Goal: Task Accomplishment & Management: Manage account settings

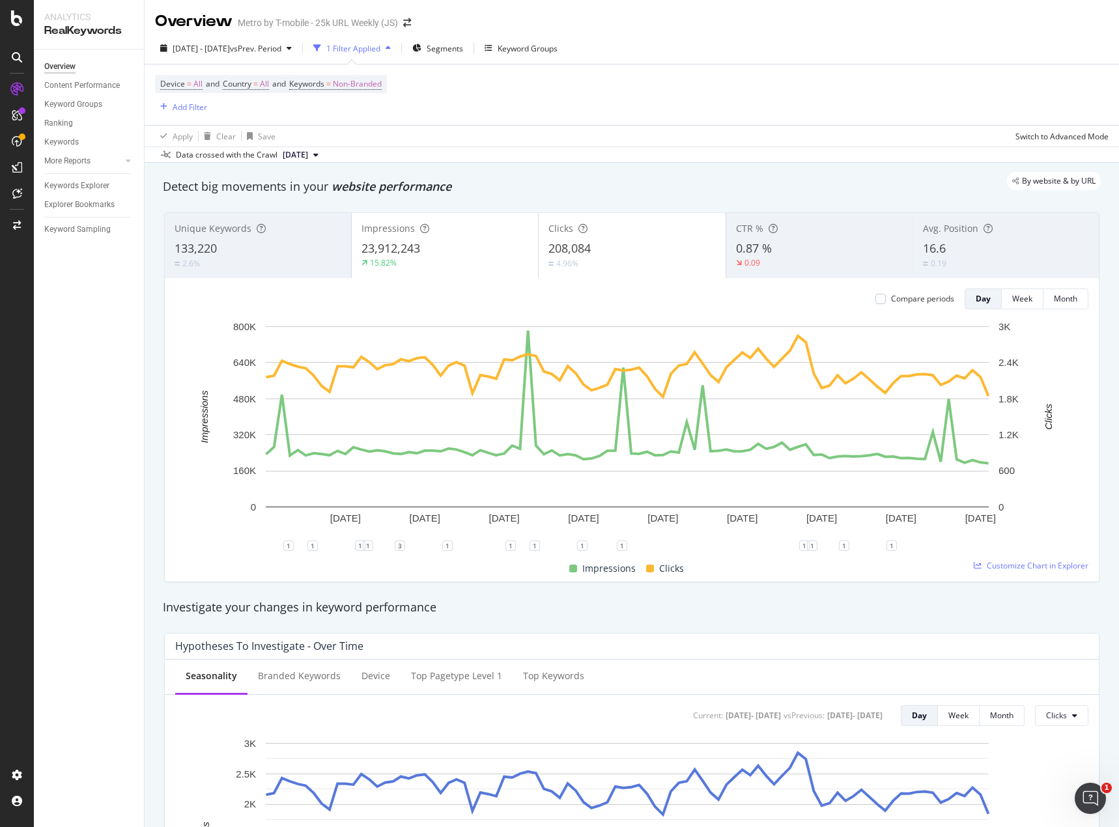
click at [273, 249] on div "133,220" at bounding box center [258, 248] width 167 height 17
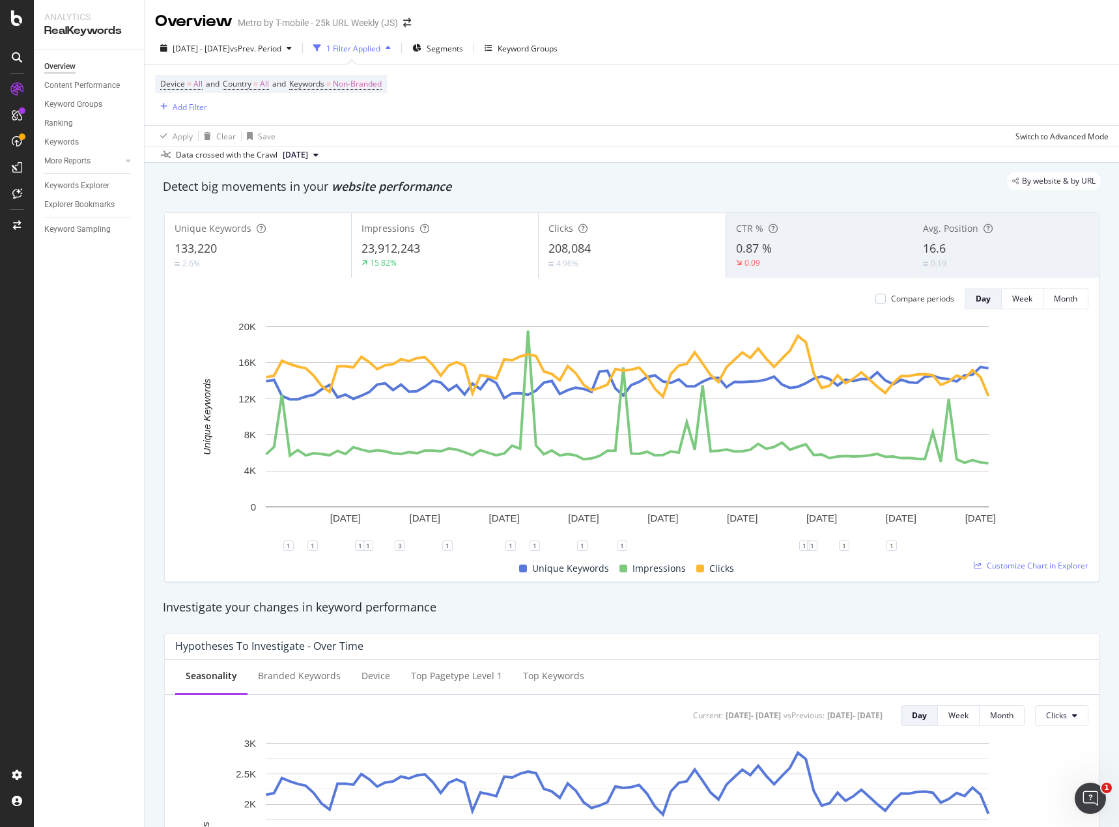
click at [228, 247] on div "133,220" at bounding box center [258, 248] width 167 height 17
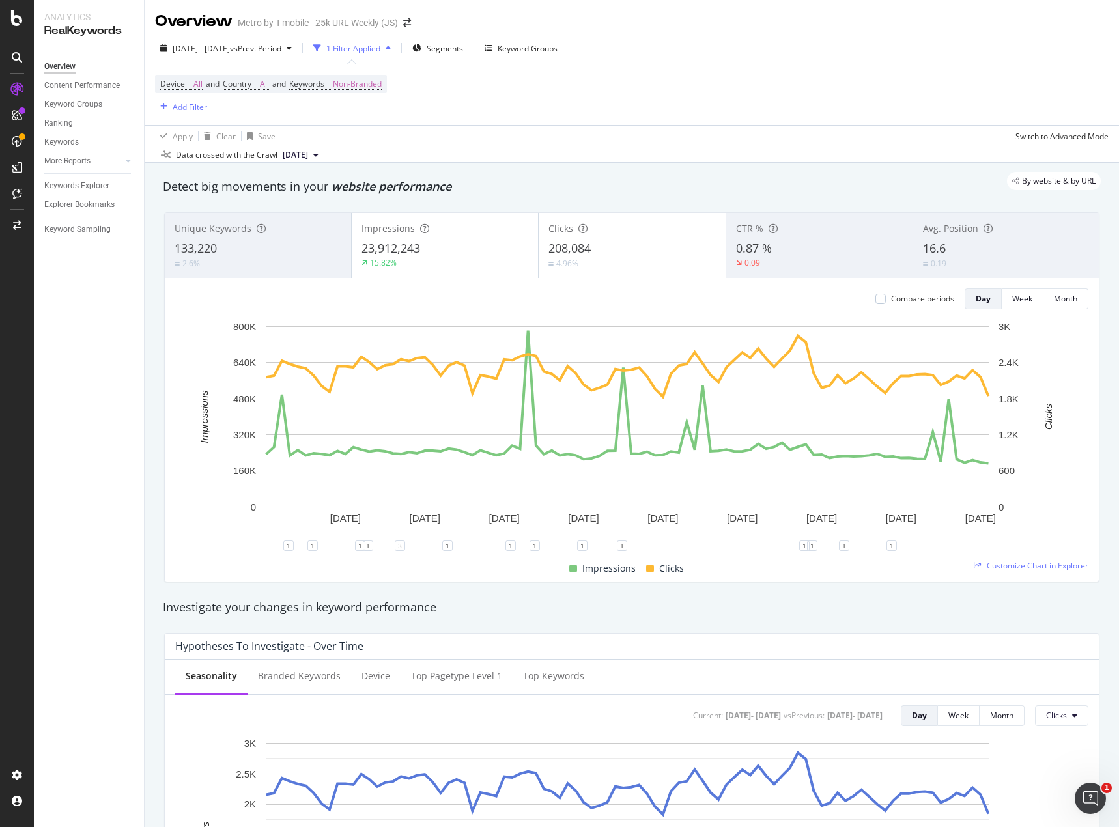
click at [200, 246] on span "133,220" at bounding box center [196, 248] width 42 height 16
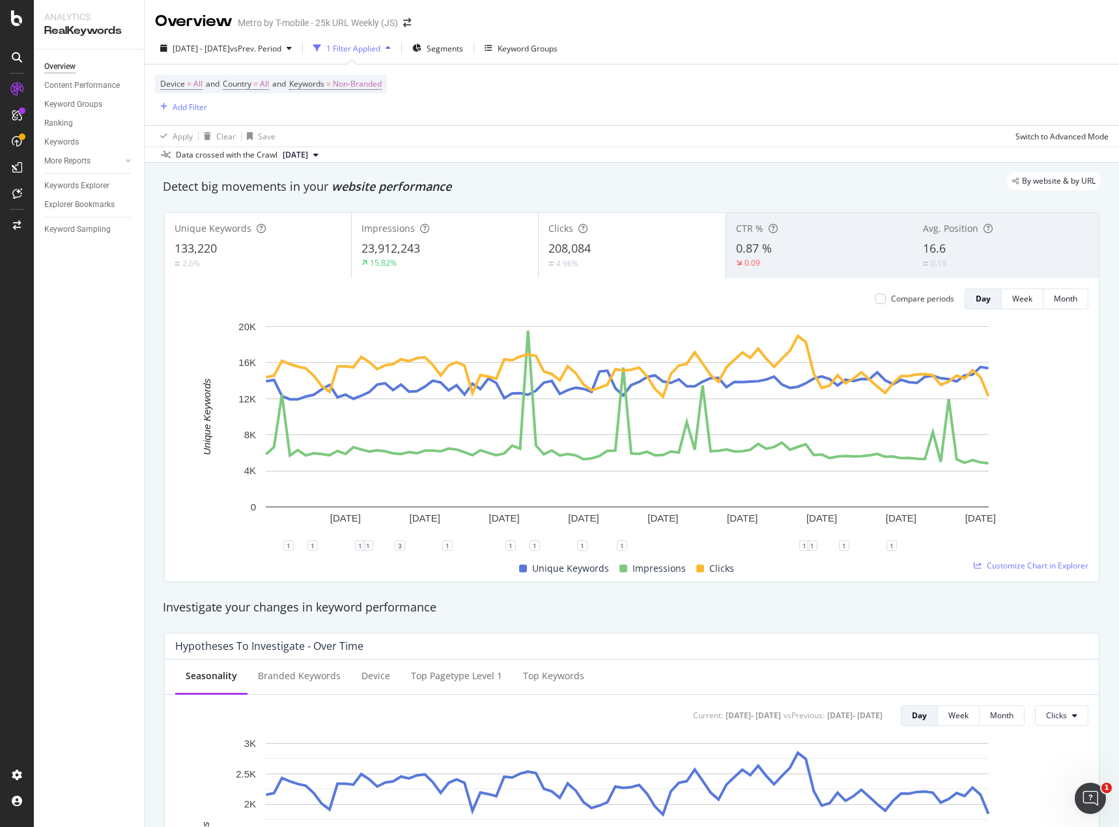
click at [622, 279] on div "Compare periods Day Week Month 18 Jun. 2024 28 Jun. 2024 8 Jul. 2024 18 Jul. 20…" at bounding box center [632, 430] width 934 height 304
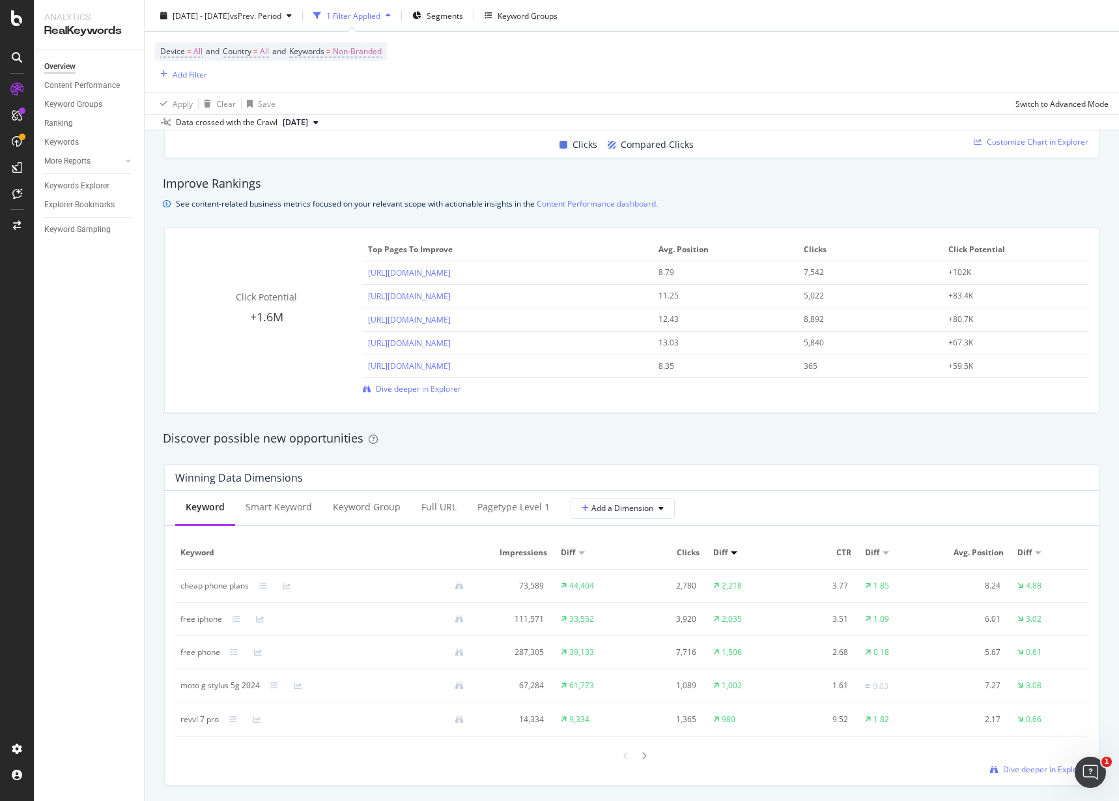
scroll to position [854, 0]
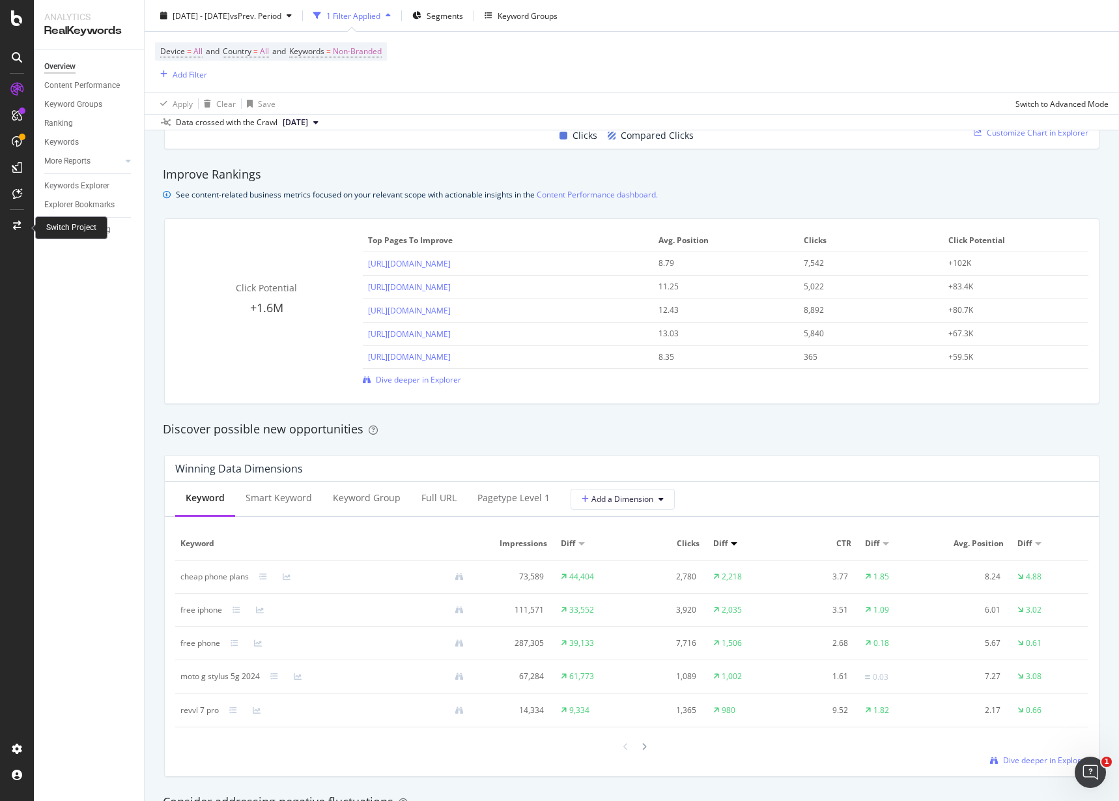
click at [25, 225] on div at bounding box center [16, 225] width 31 height 21
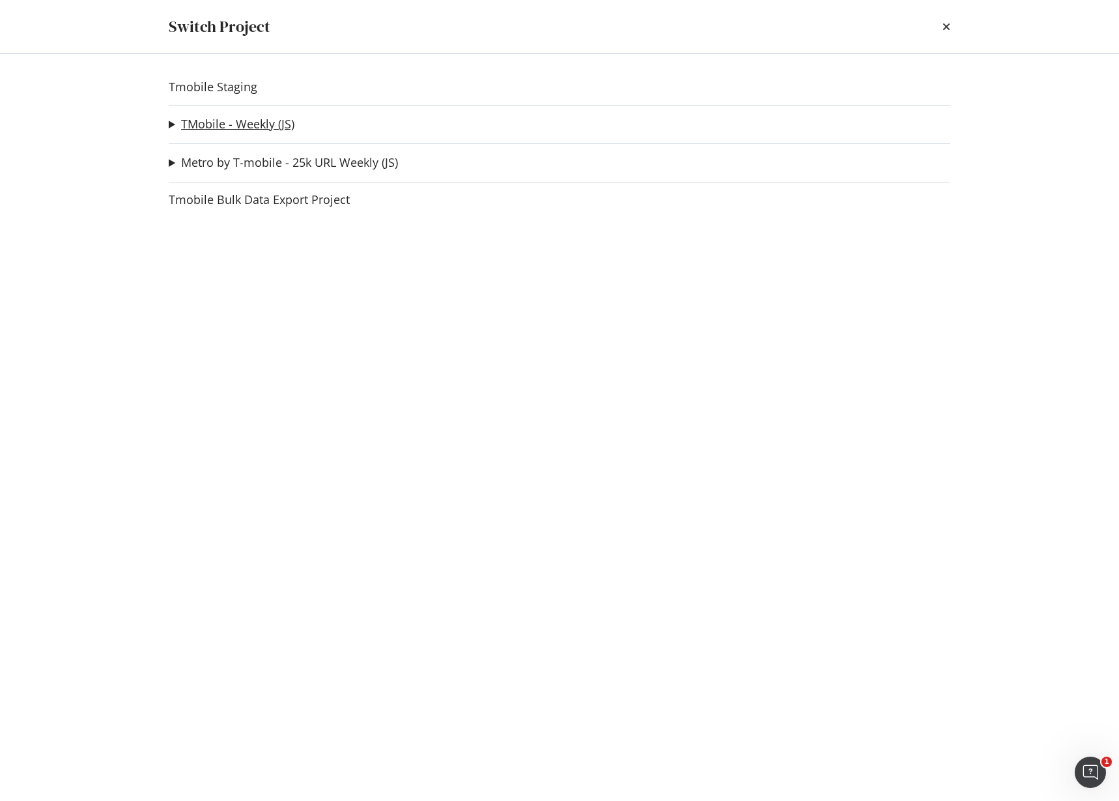
click at [226, 123] on link "TMobile - Weekly (JS)" at bounding box center [237, 124] width 113 height 14
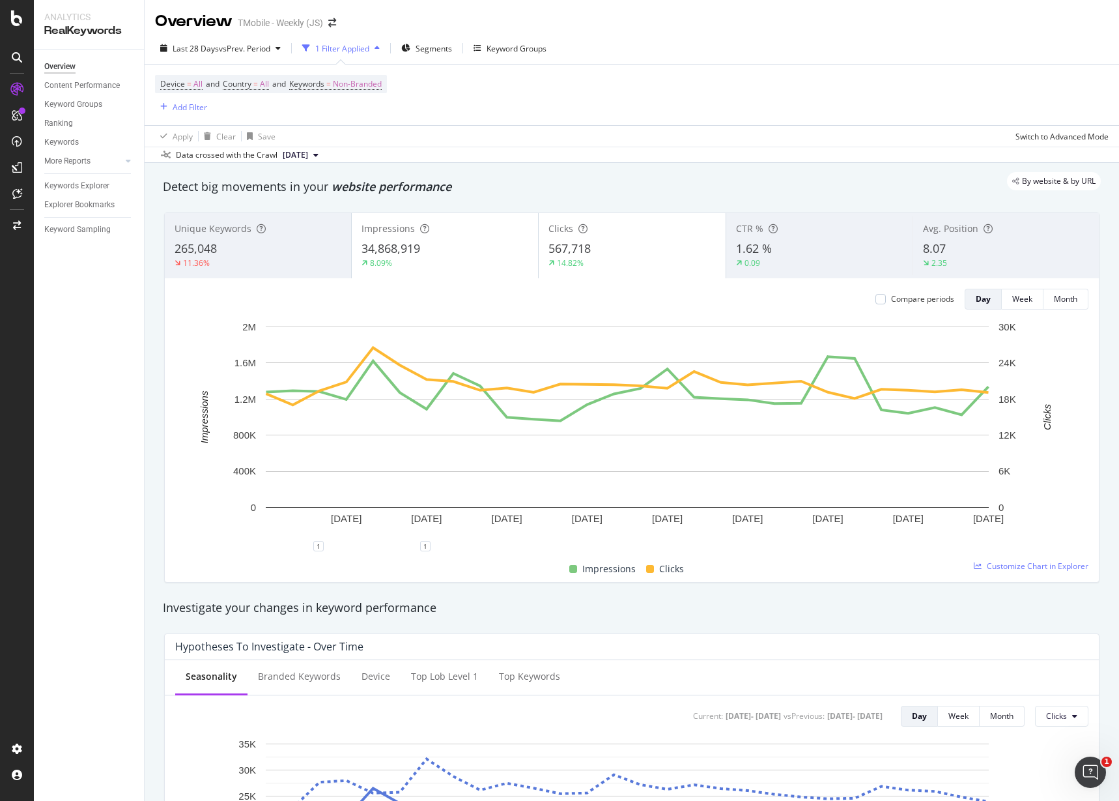
click at [364, 125] on div "Apply Clear Save Switch to Advanced Mode" at bounding box center [632, 136] width 975 height 22
click at [63, 142] on div "SiteCrawler" at bounding box center [71, 143] width 46 height 13
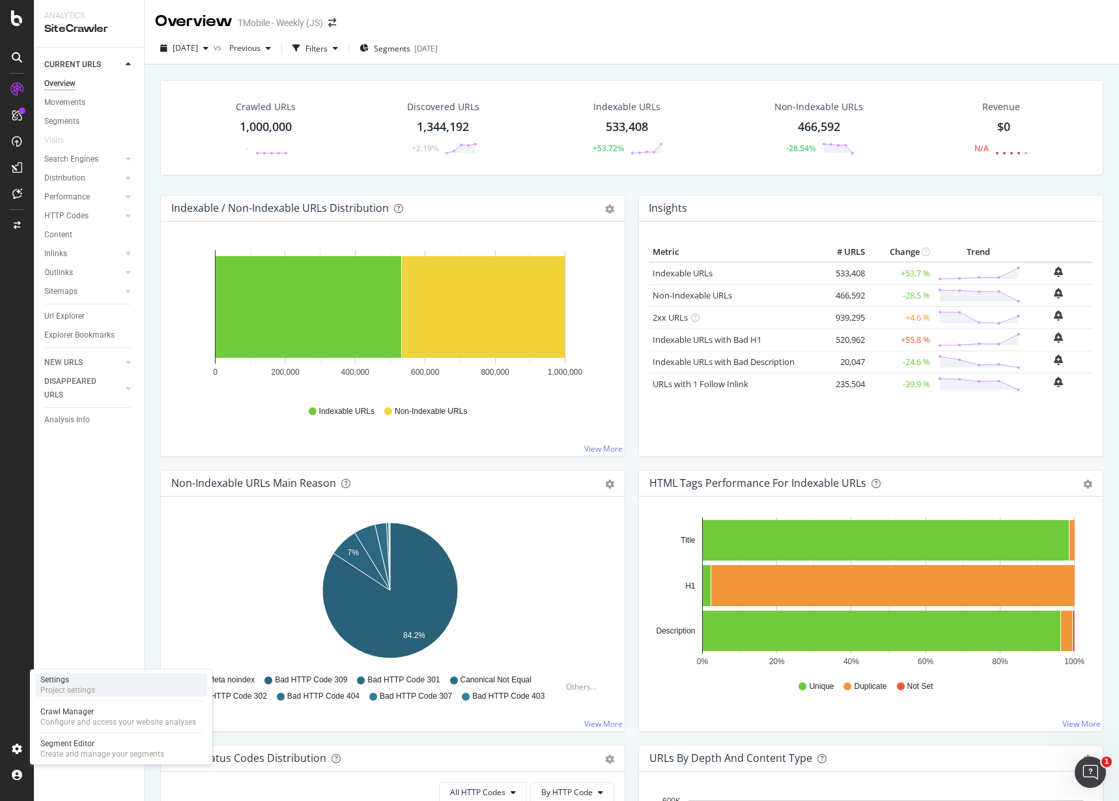
click at [61, 674] on div "Settings" at bounding box center [67, 679] width 55 height 10
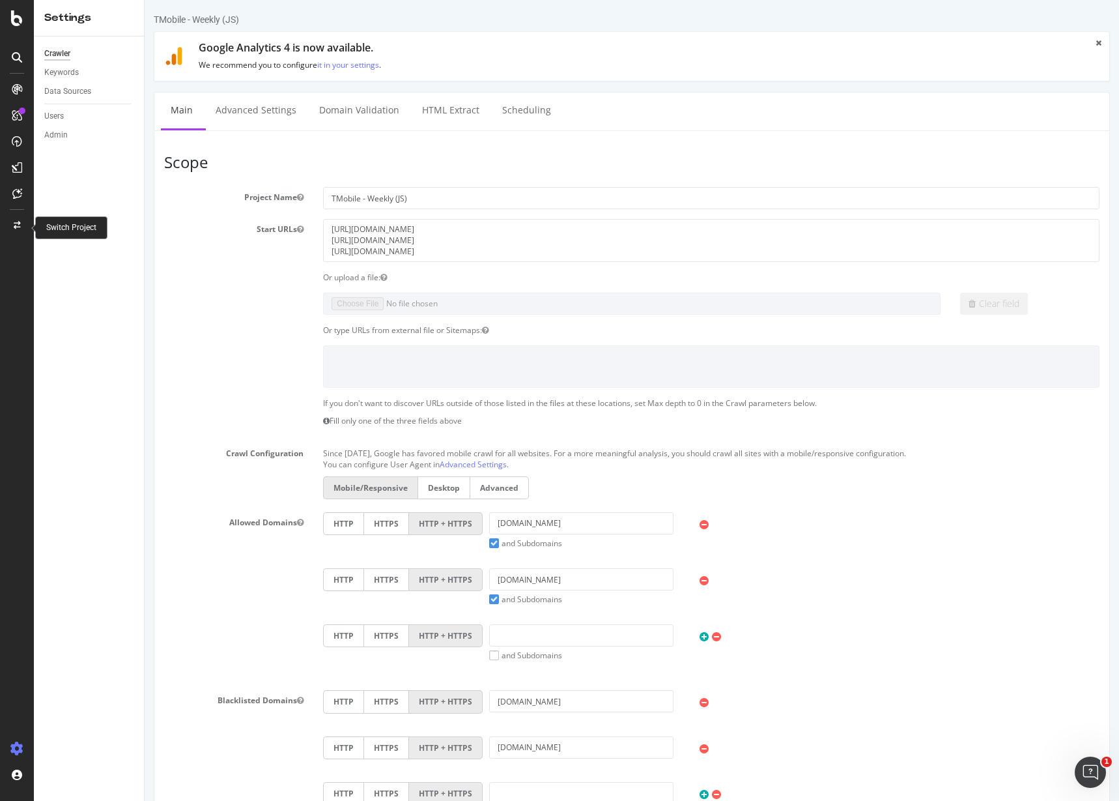
click at [21, 229] on div at bounding box center [16, 225] width 31 height 21
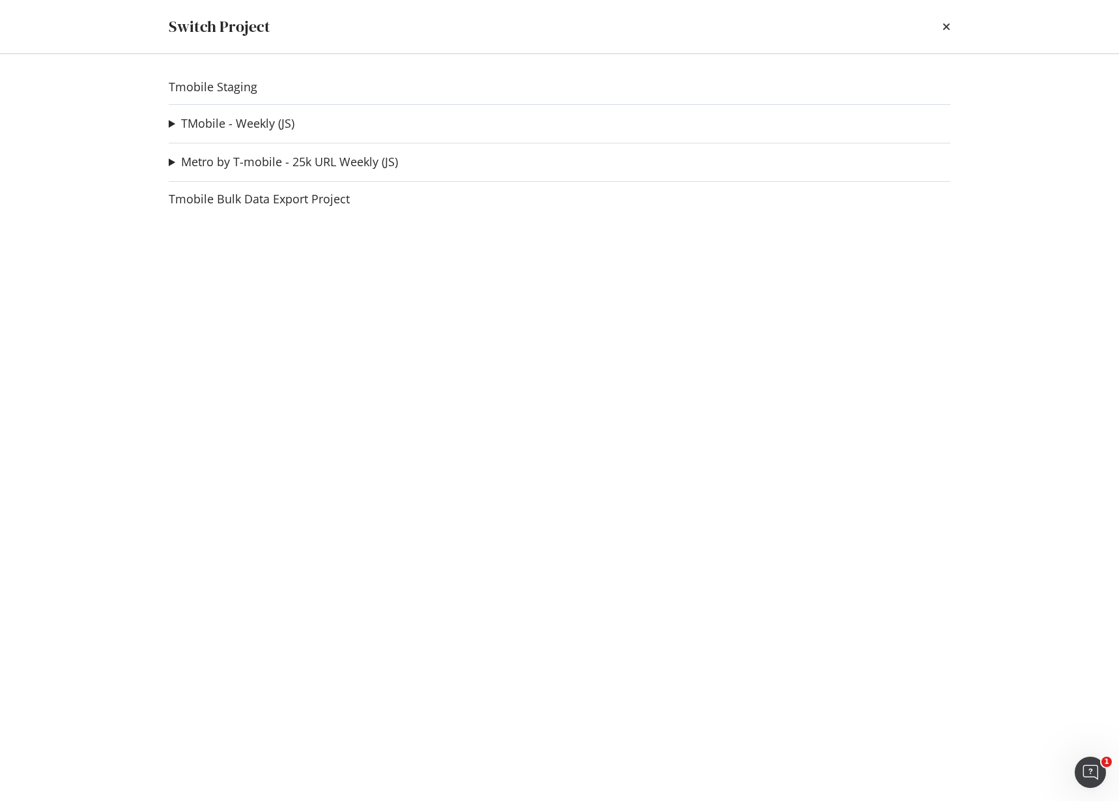
click at [172, 125] on summary "TMobile - Weekly (JS)" at bounding box center [232, 123] width 126 height 17
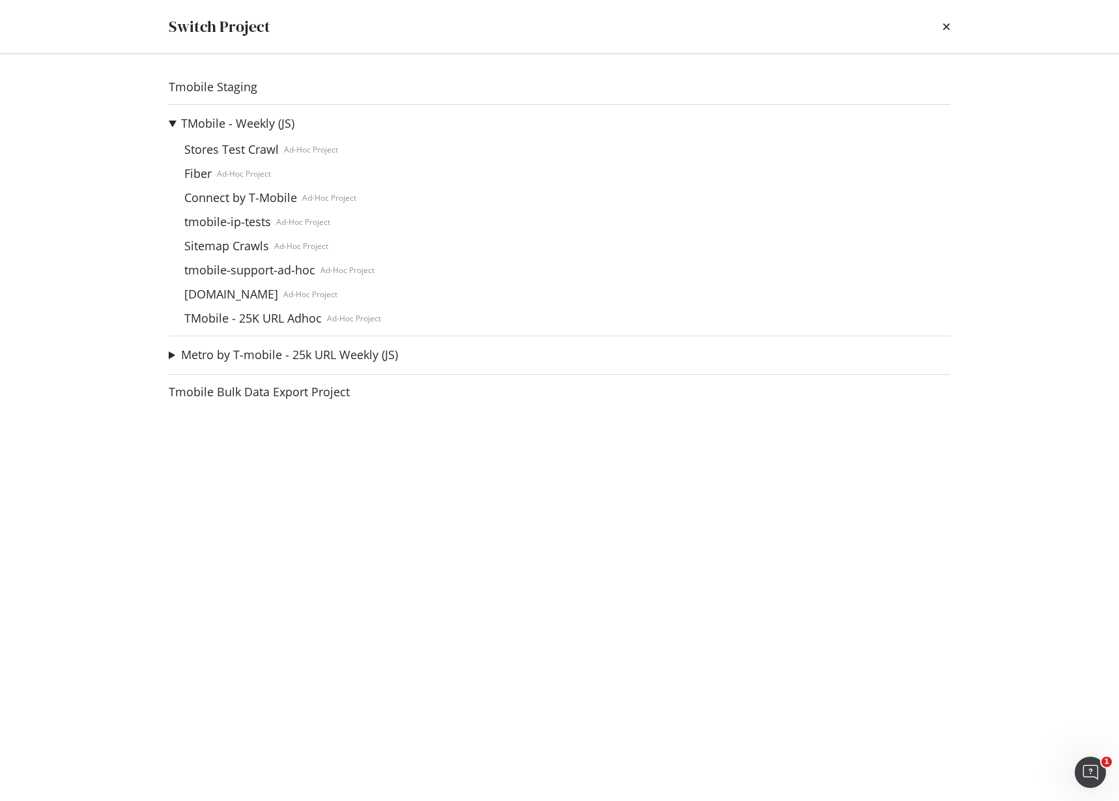
click at [172, 125] on summary "TMobile - Weekly (JS)" at bounding box center [275, 123] width 212 height 17
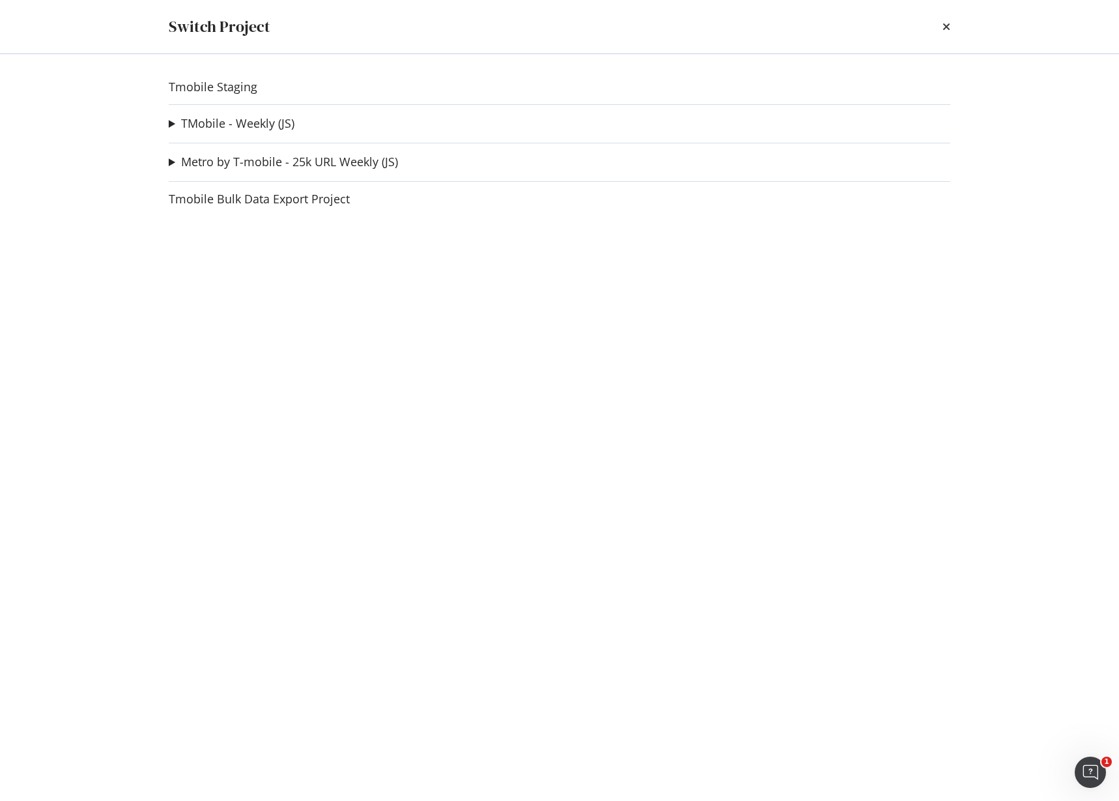
click at [172, 121] on summary "TMobile - Weekly (JS)" at bounding box center [232, 123] width 126 height 17
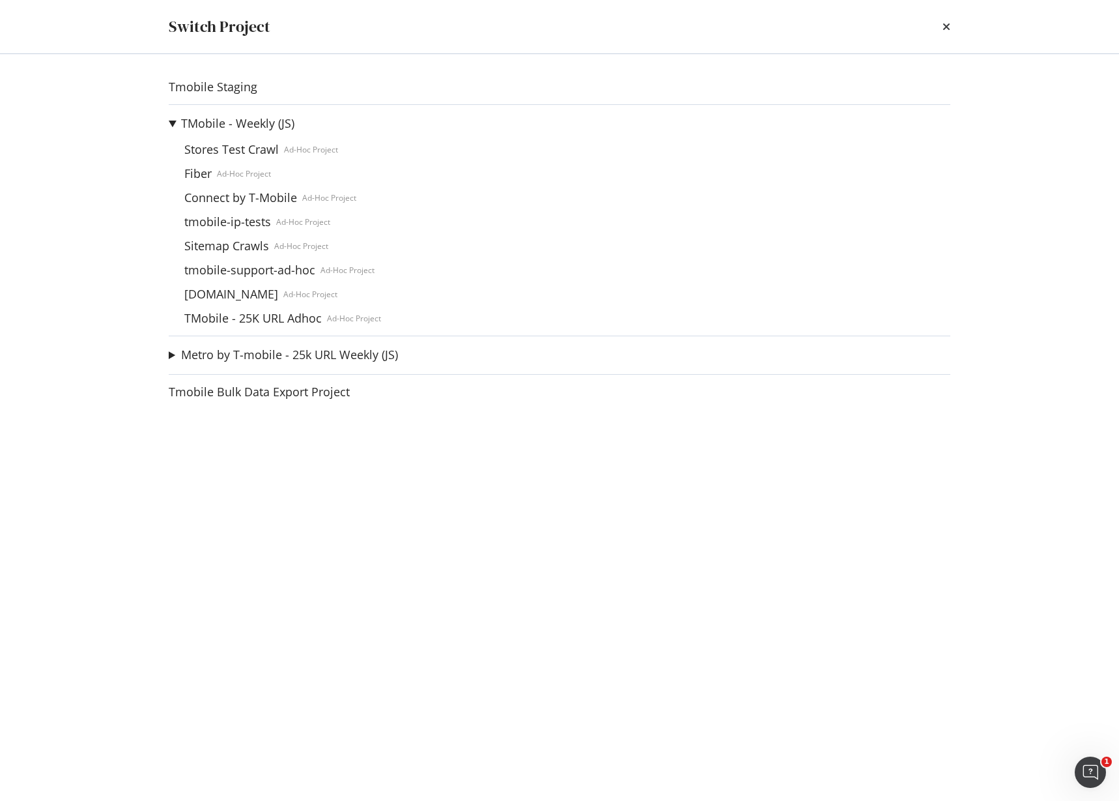
click at [171, 124] on summary "TMobile - Weekly (JS)" at bounding box center [275, 123] width 212 height 17
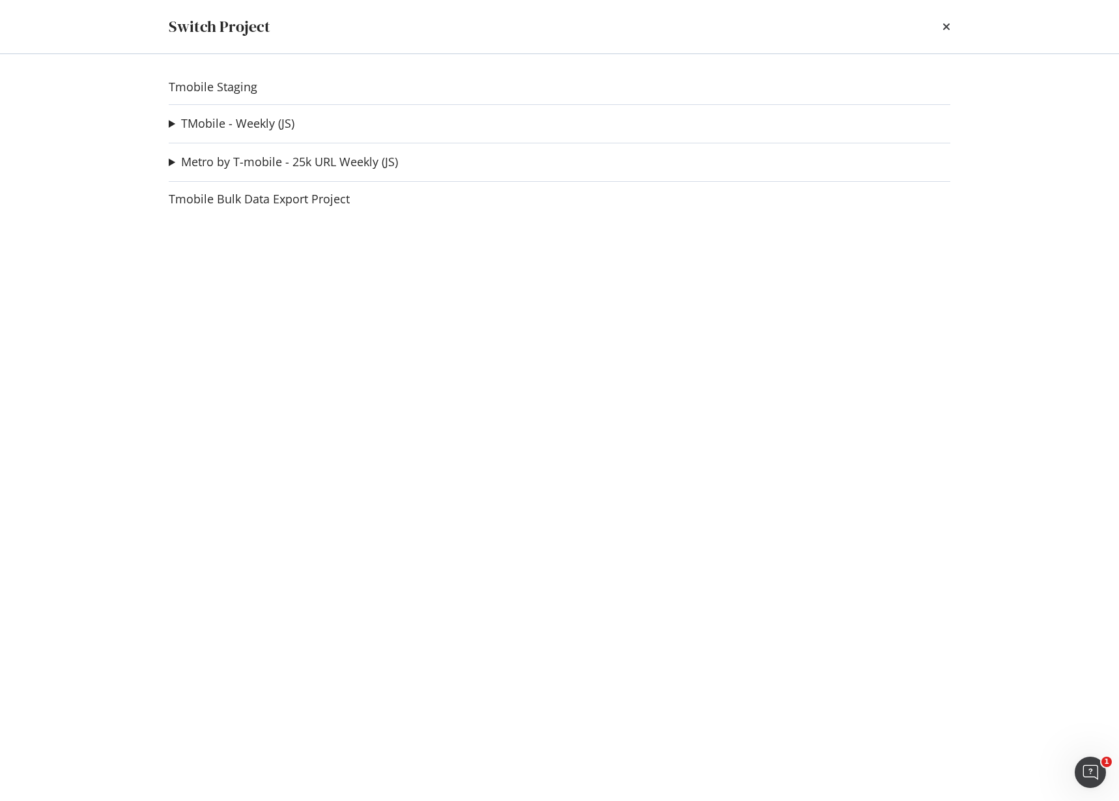
click at [947, 20] on div "times" at bounding box center [947, 27] width 8 height 22
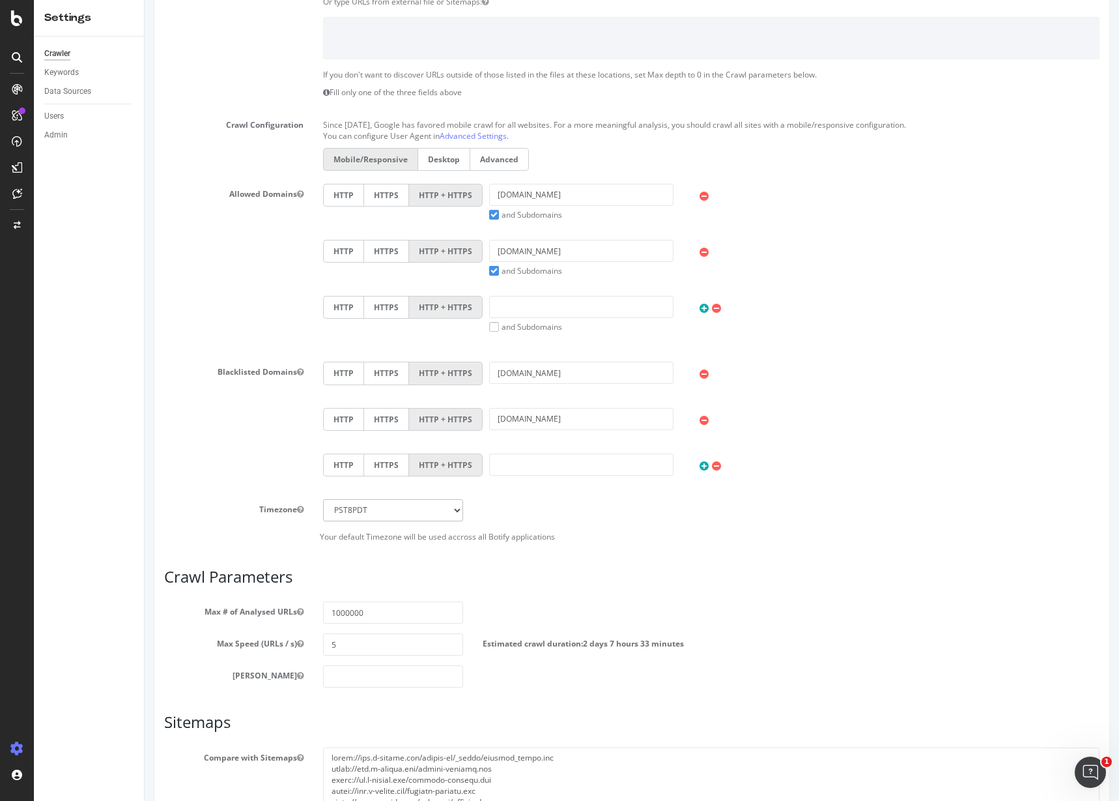
scroll to position [57, 0]
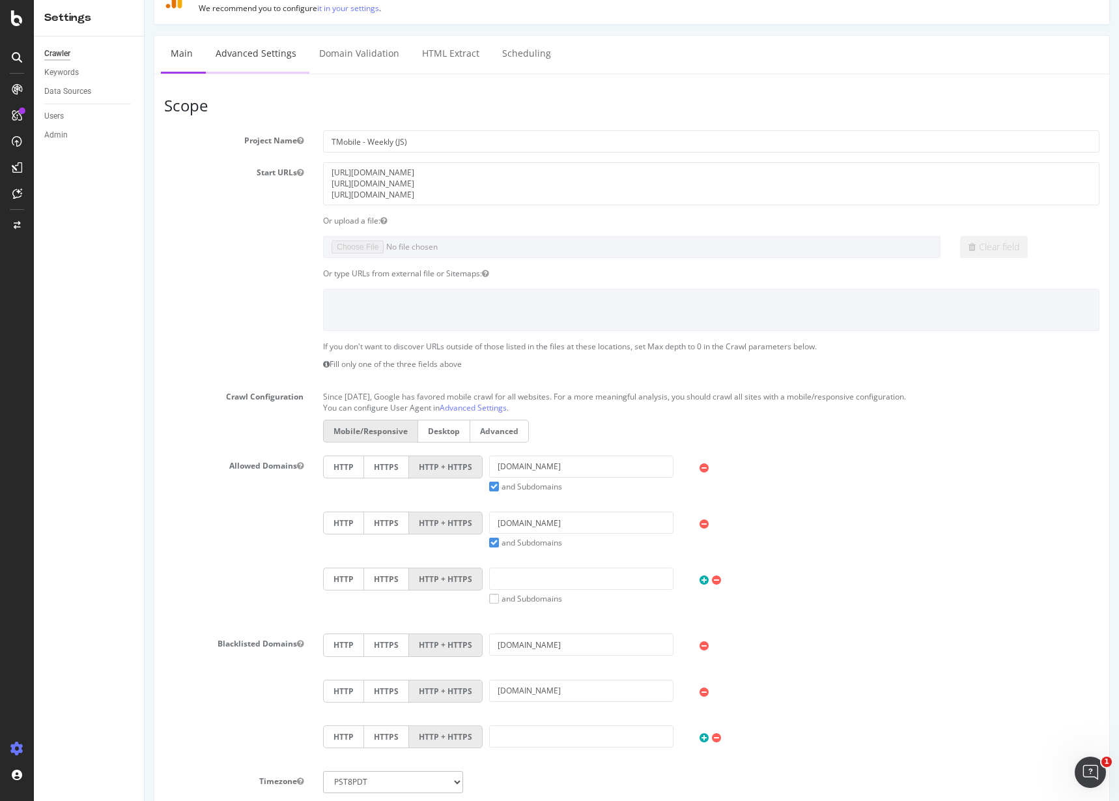
click at [272, 68] on link "Advanced Settings" at bounding box center [256, 54] width 100 height 36
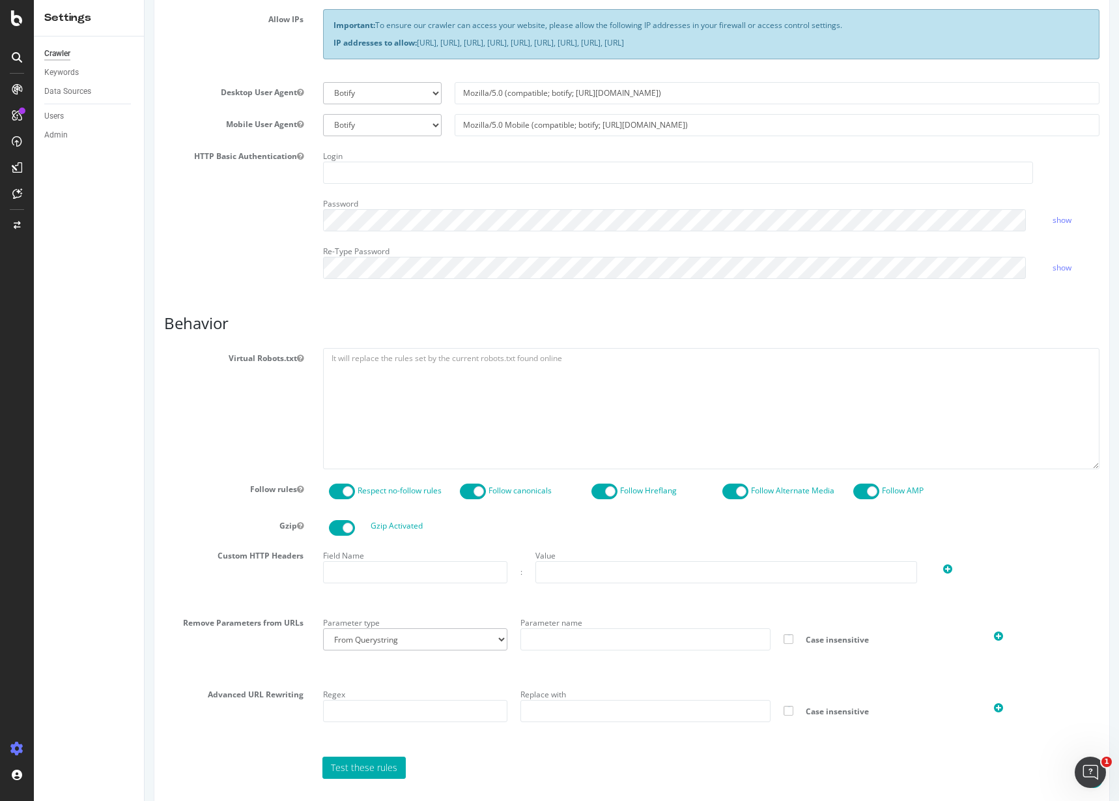
scroll to position [339, 0]
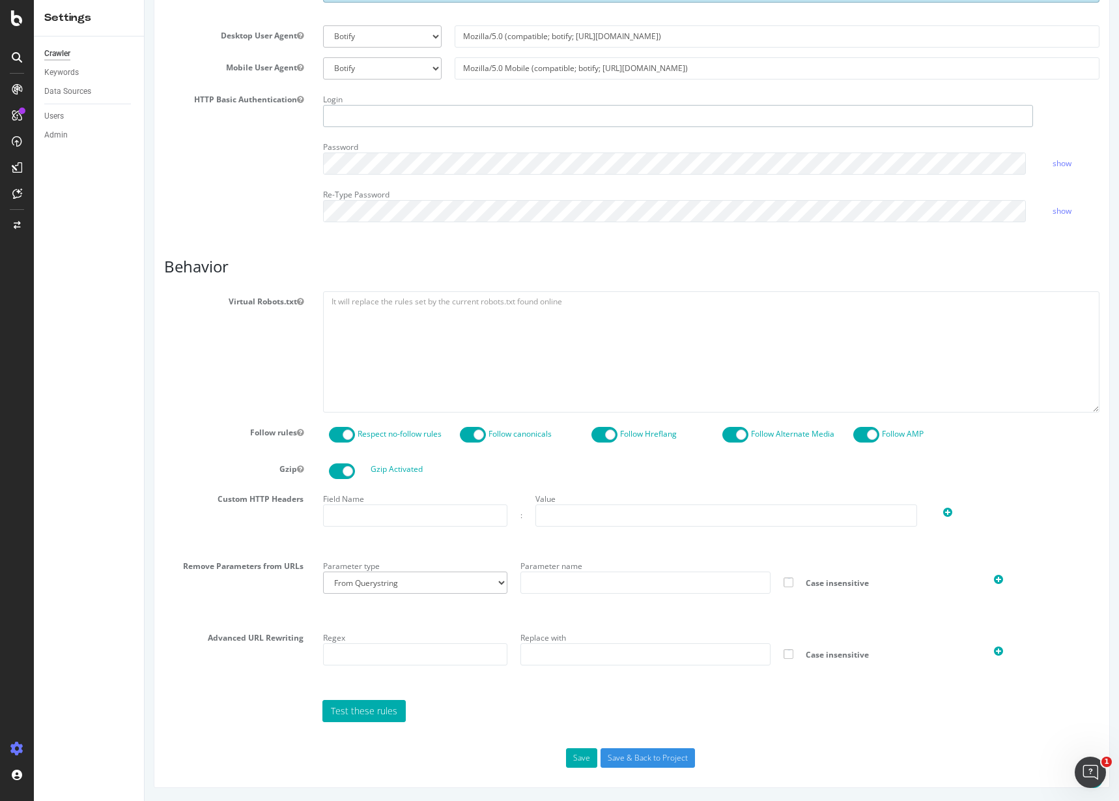
type input "[PERSON_NAME][EMAIL_ADDRESS][DOMAIN_NAME]"
click at [431, 582] on select "From Querystring From Semicolon" at bounding box center [415, 582] width 184 height 22
click at [553, 582] on input "text" at bounding box center [646, 582] width 250 height 22
type input "sort"
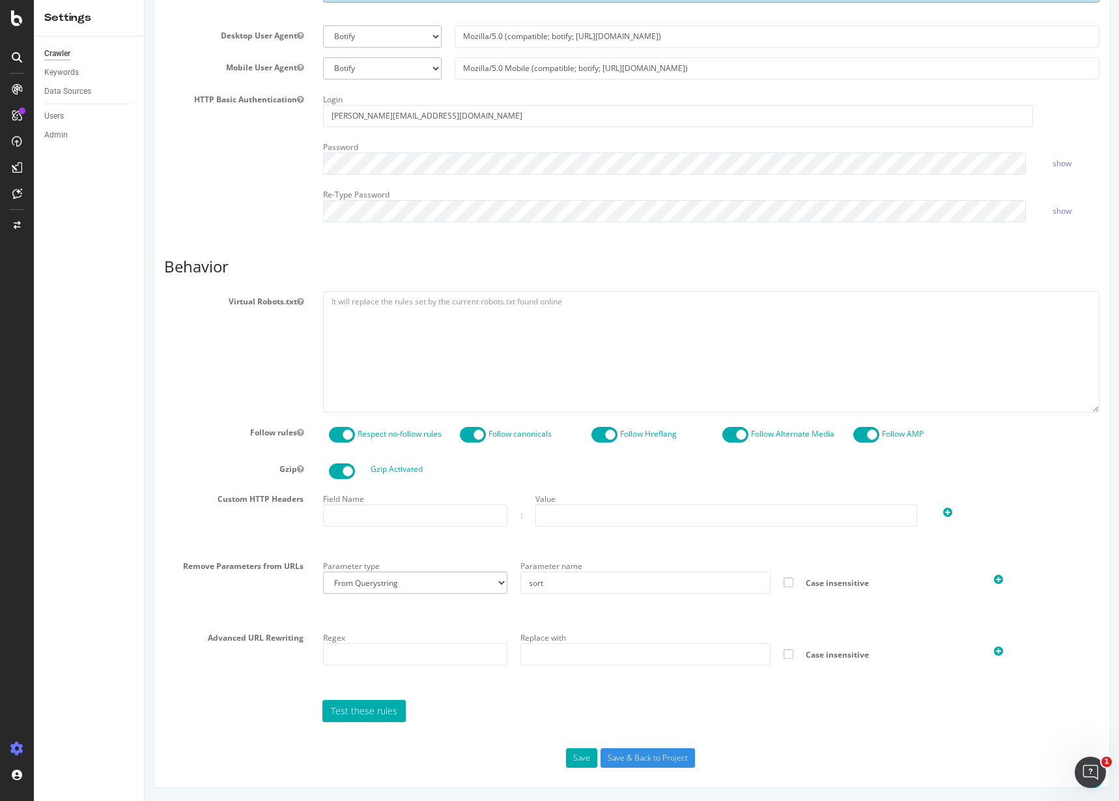
click at [994, 577] on icon at bounding box center [998, 579] width 9 height 11
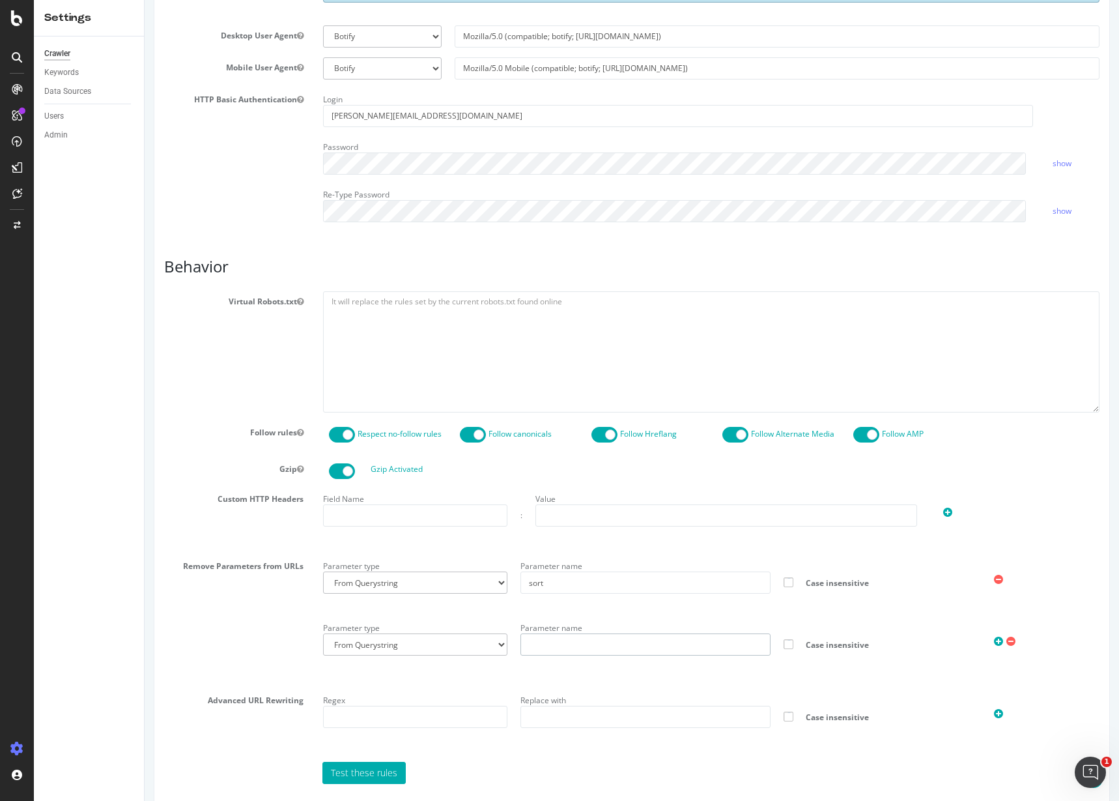
click at [541, 640] on input "text" at bounding box center [646, 644] width 250 height 22
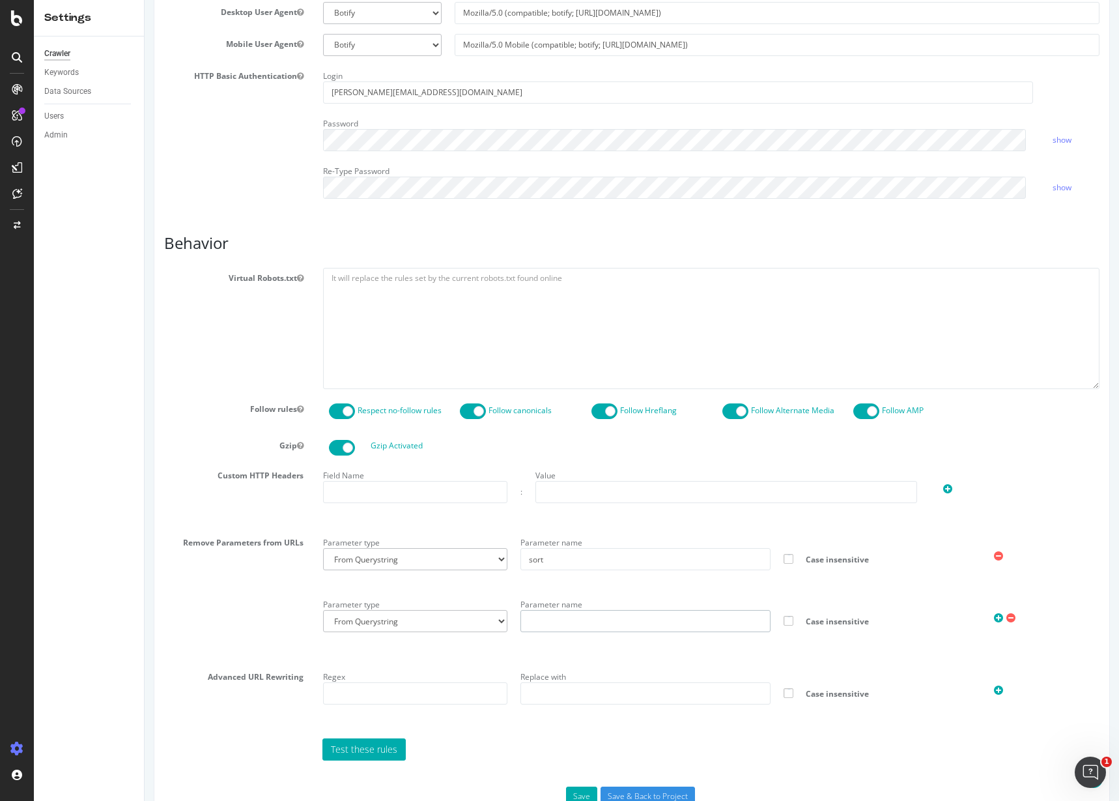
scroll to position [401, 0]
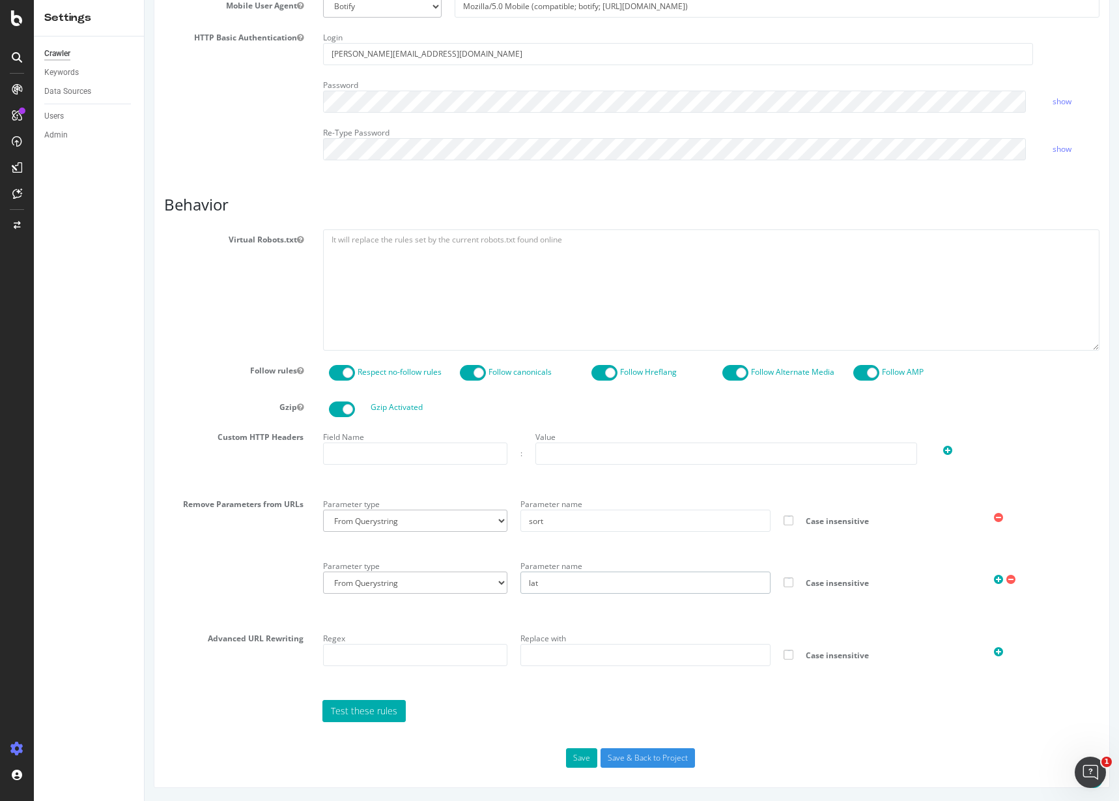
type input "lat"
click at [994, 580] on icon at bounding box center [998, 579] width 9 height 11
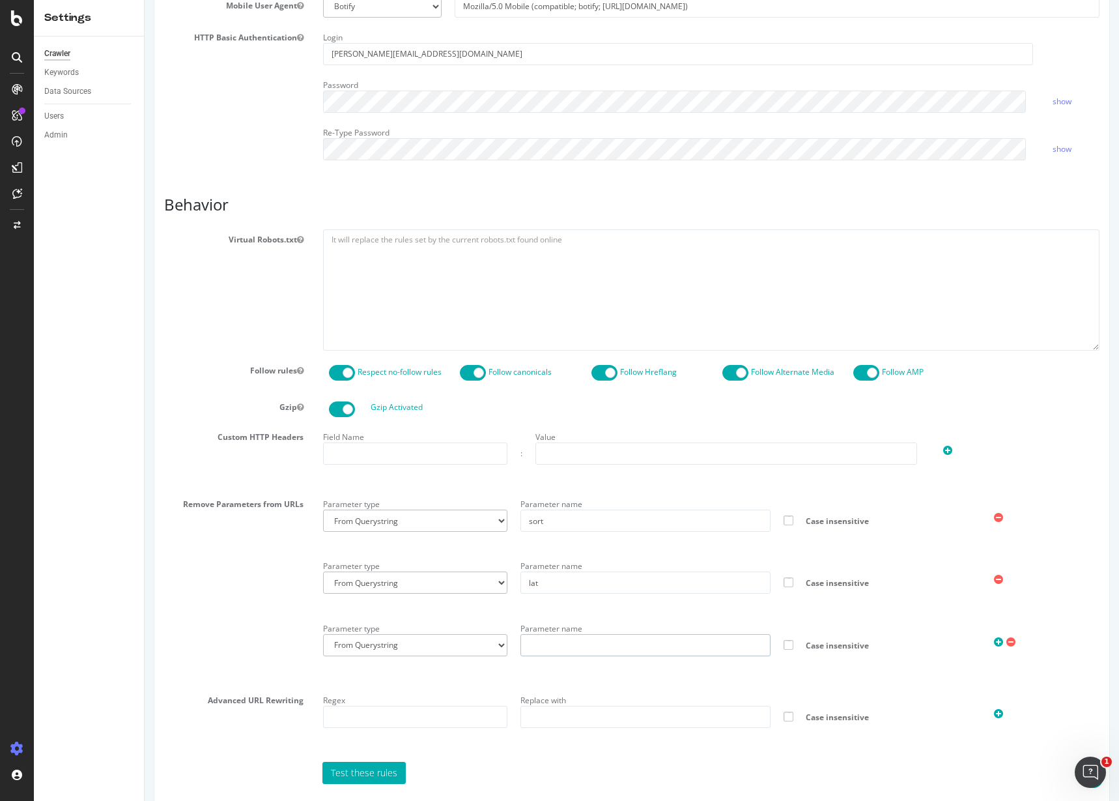
click at [554, 655] on input "text" at bounding box center [646, 645] width 250 height 22
type input "lon"
click at [218, 536] on div "Remove Parameters from URLs Parameter type From Querystring From Semicolon Para…" at bounding box center [631, 587] width 955 height 186
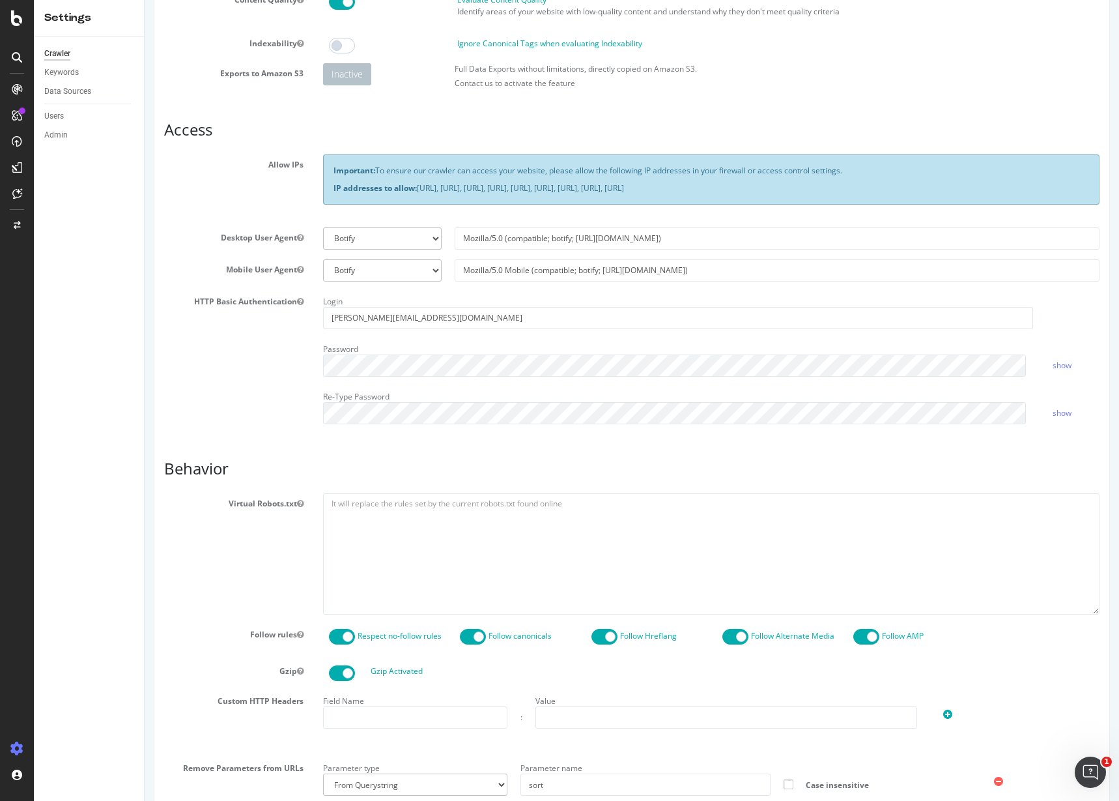
scroll to position [0, 0]
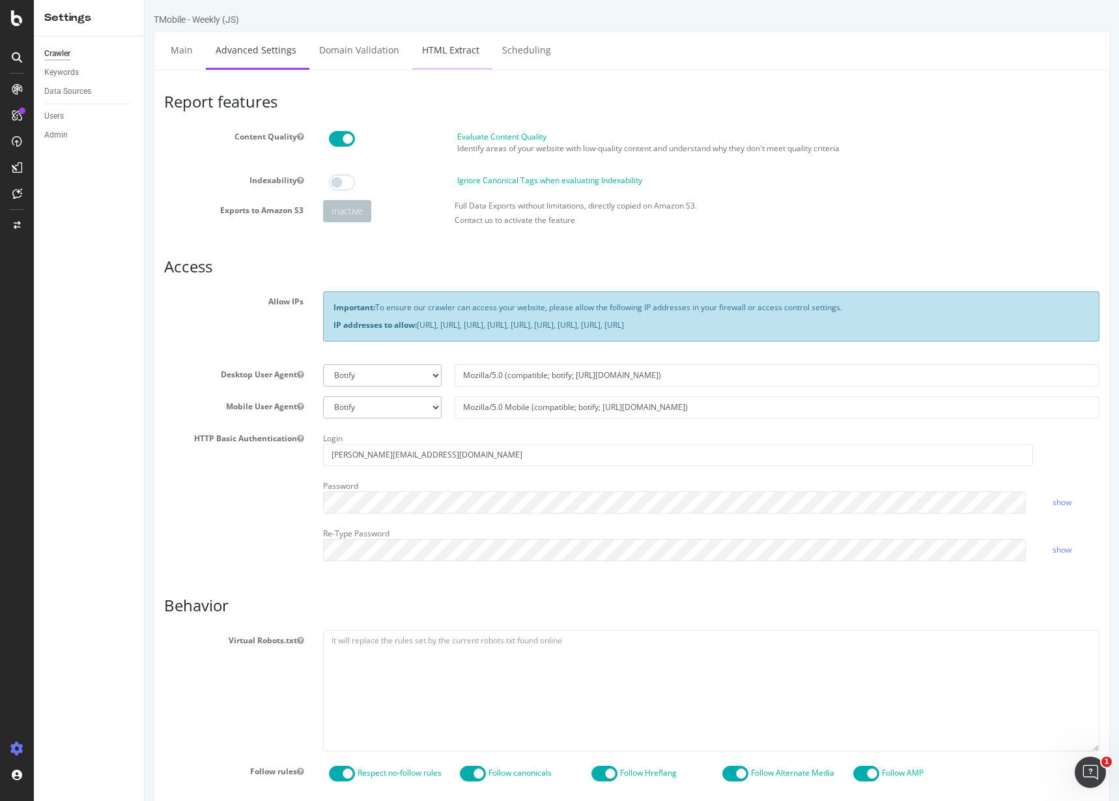
click at [452, 57] on link "HTML Extract" at bounding box center [450, 50] width 77 height 36
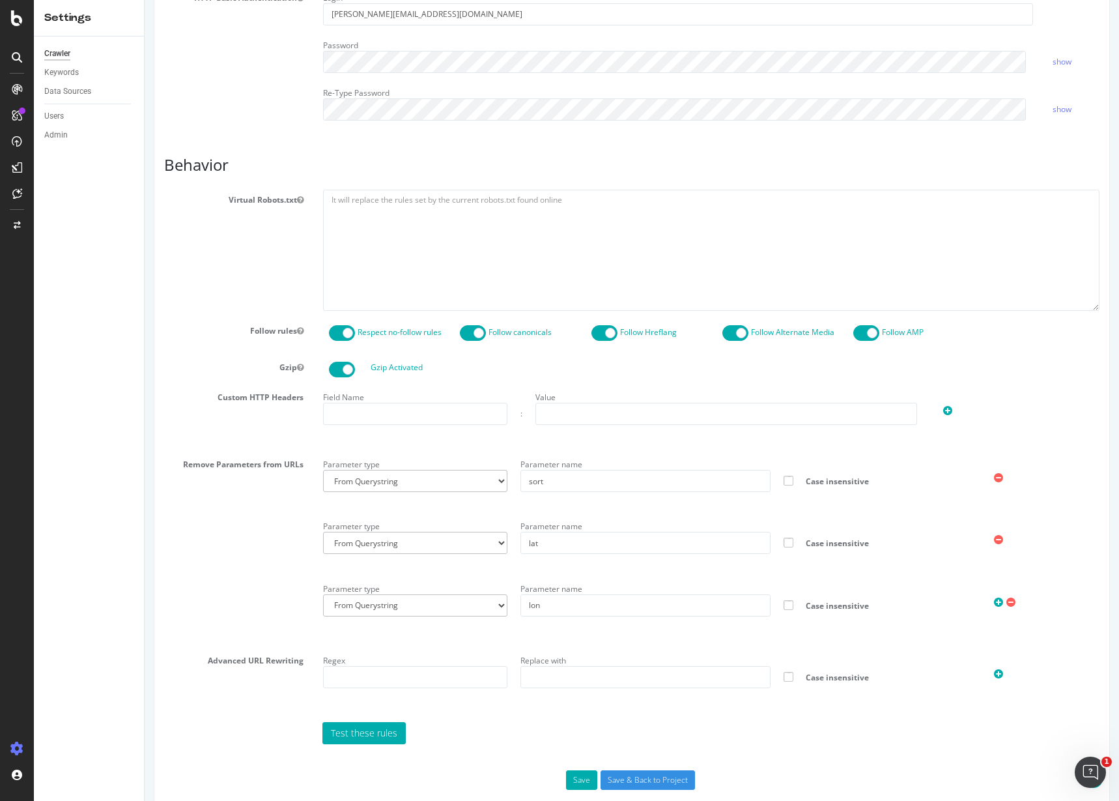
scroll to position [463, 0]
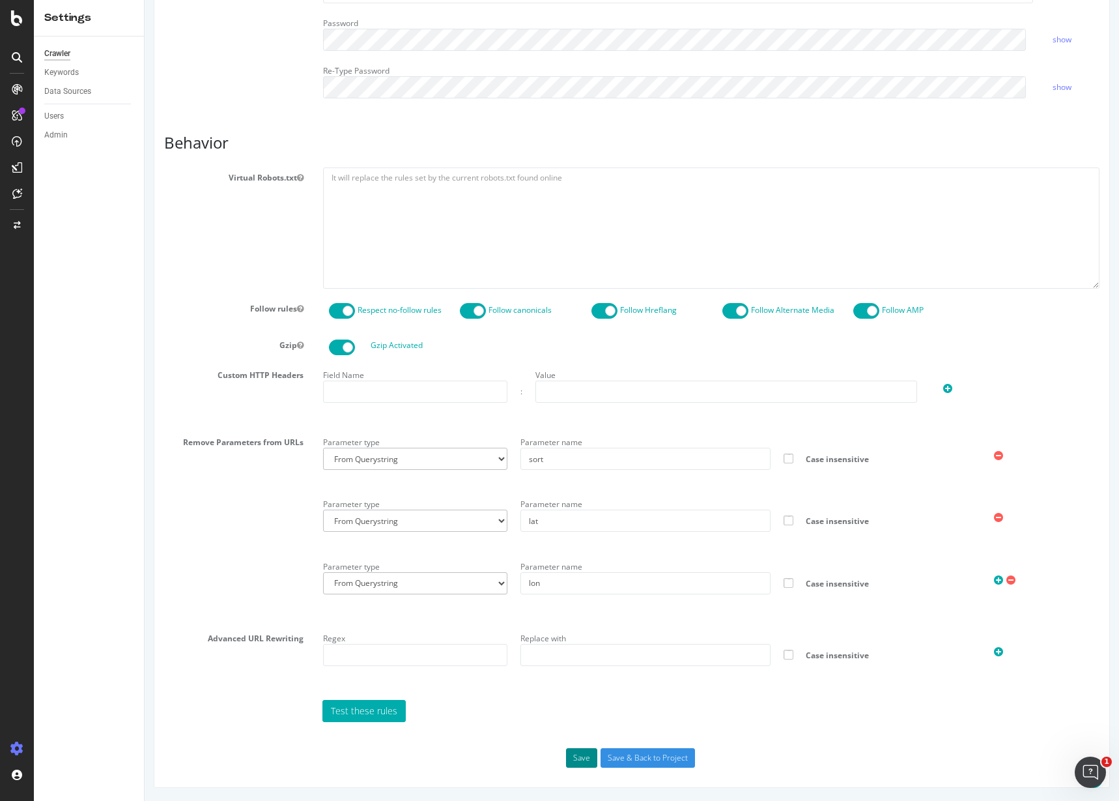
click at [571, 756] on button "Save" at bounding box center [581, 758] width 31 height 20
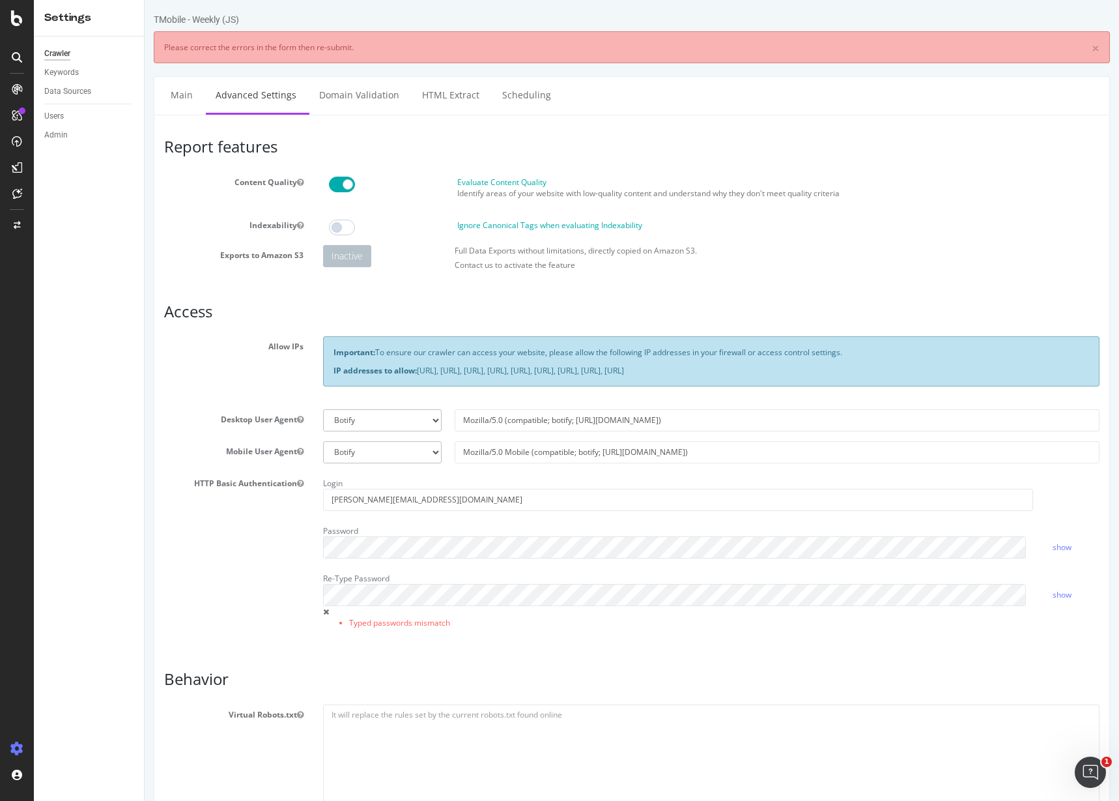
scroll to position [0, 0]
click at [1053, 547] on link "show" at bounding box center [1062, 546] width 19 height 11
click at [276, 548] on div "HTTP Basic Authentication Login christopher.kuhstoss1@t-mobile.com Password hid…" at bounding box center [631, 559] width 955 height 172
click at [491, 506] on input "[PERSON_NAME][EMAIL_ADDRESS][DOMAIN_NAME]" at bounding box center [678, 500] width 710 height 22
click at [491, 502] on input "[PERSON_NAME][EMAIL_ADDRESS][DOMAIN_NAME]" at bounding box center [678, 500] width 710 height 22
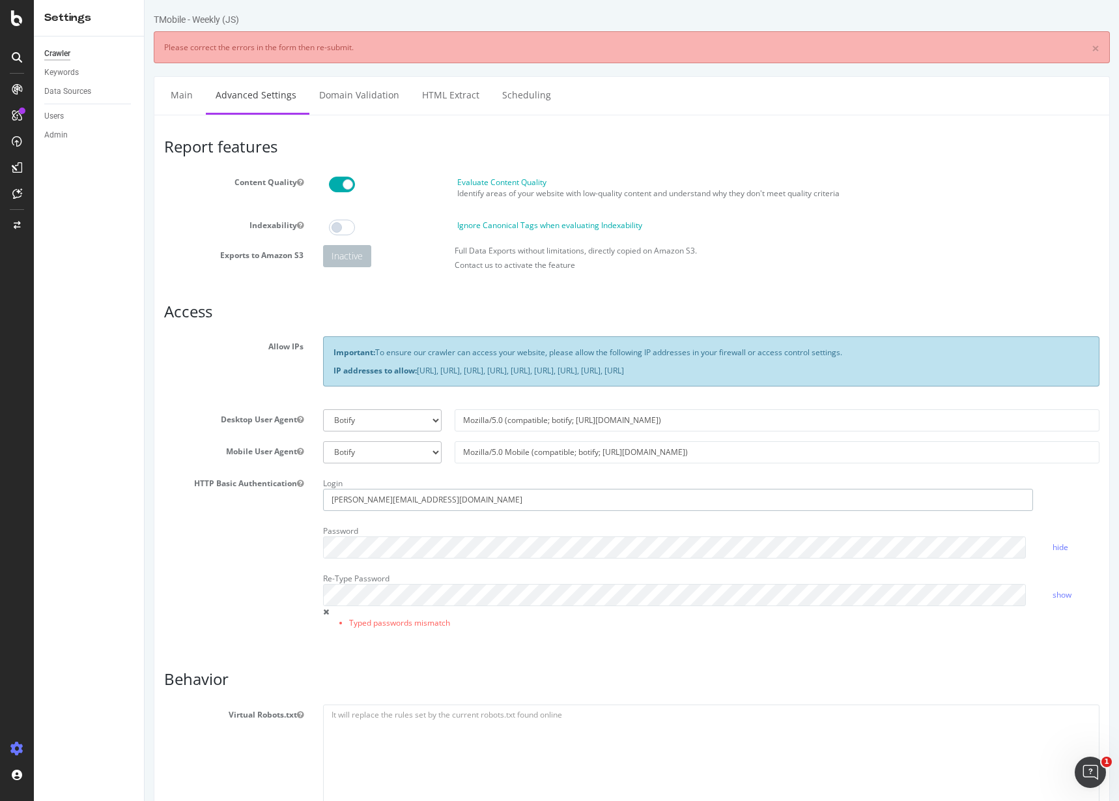
click at [491, 501] on input "[PERSON_NAME][EMAIL_ADDRESS][DOMAIN_NAME]" at bounding box center [678, 500] width 710 height 22
click at [293, 523] on div "HTTP Basic Authentication Login Password hide Re-Type Password Typed passwords …" at bounding box center [631, 559] width 955 height 172
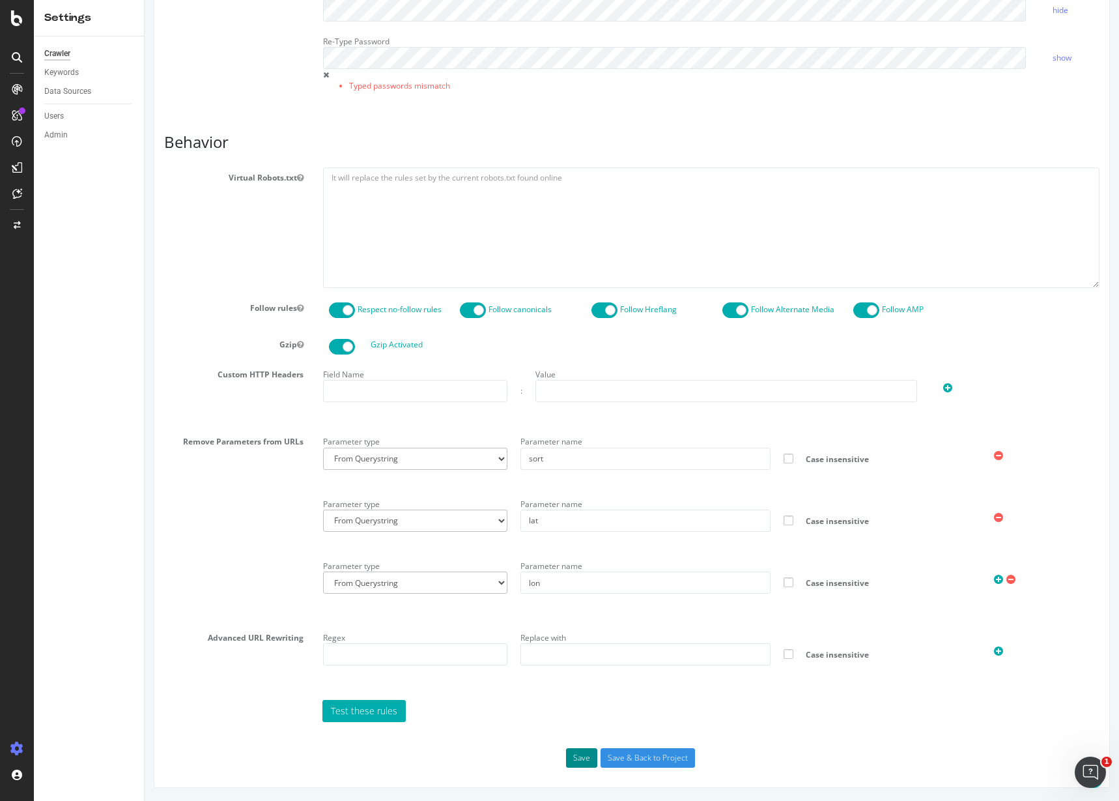
click at [572, 751] on button "Save" at bounding box center [581, 758] width 31 height 20
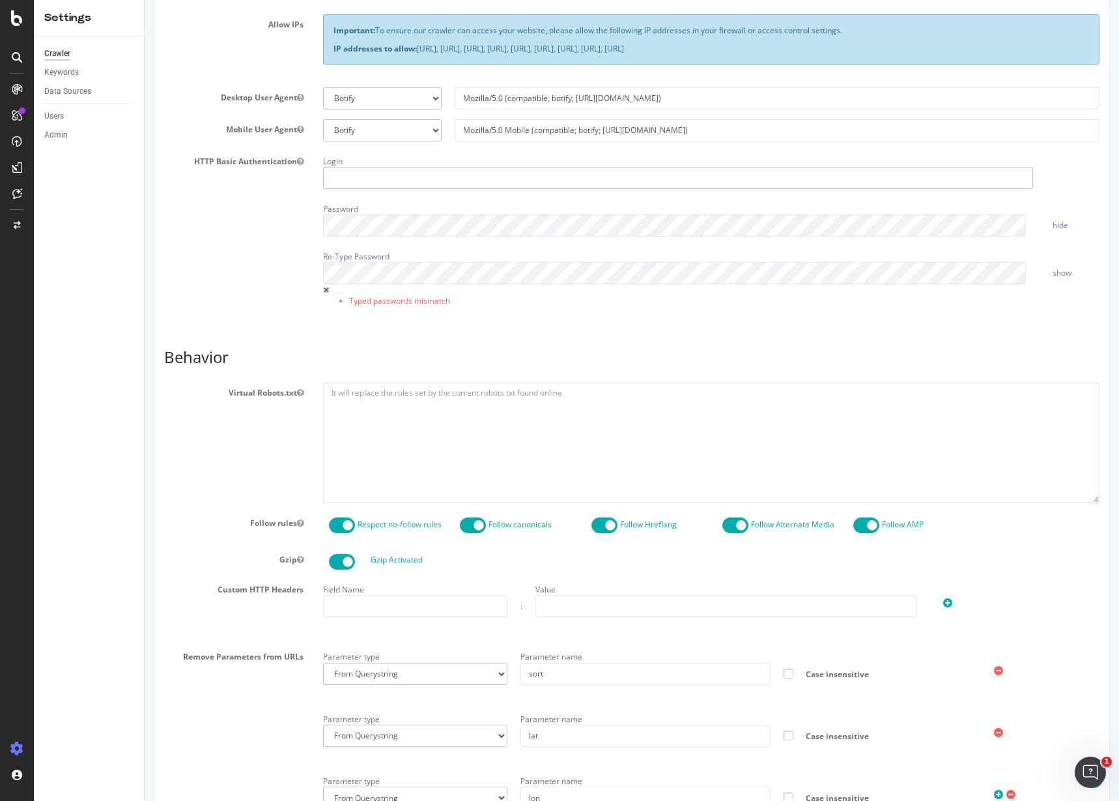
scroll to position [163, 0]
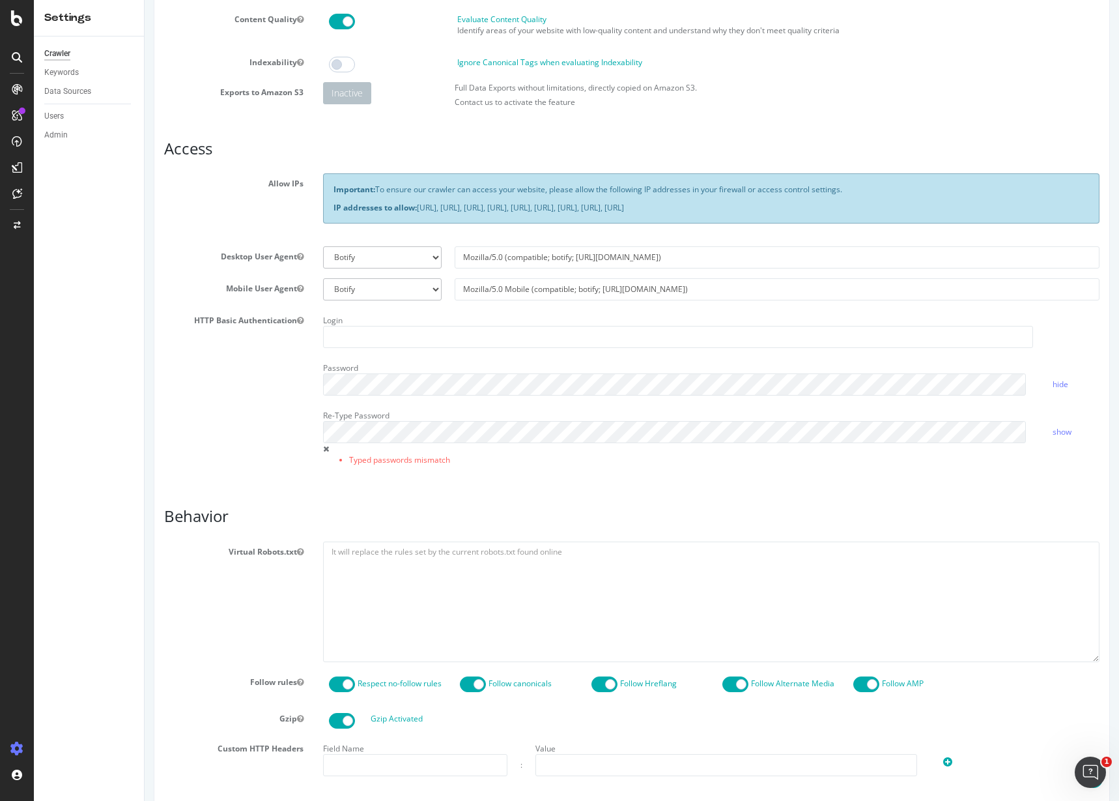
click at [290, 433] on div "HTTP Basic Authentication Login Password hide Re-Type Password Typed passwords …" at bounding box center [631, 396] width 955 height 172
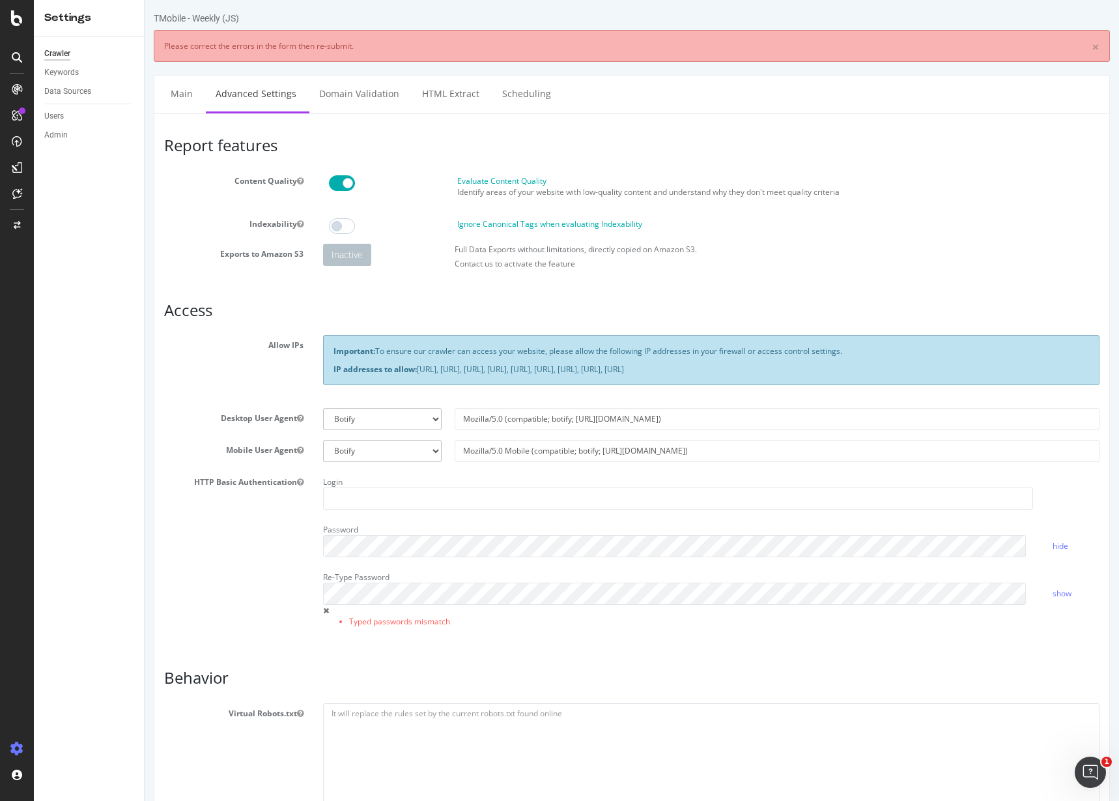
scroll to position [0, 0]
click at [186, 106] on link "Main" at bounding box center [182, 95] width 42 height 36
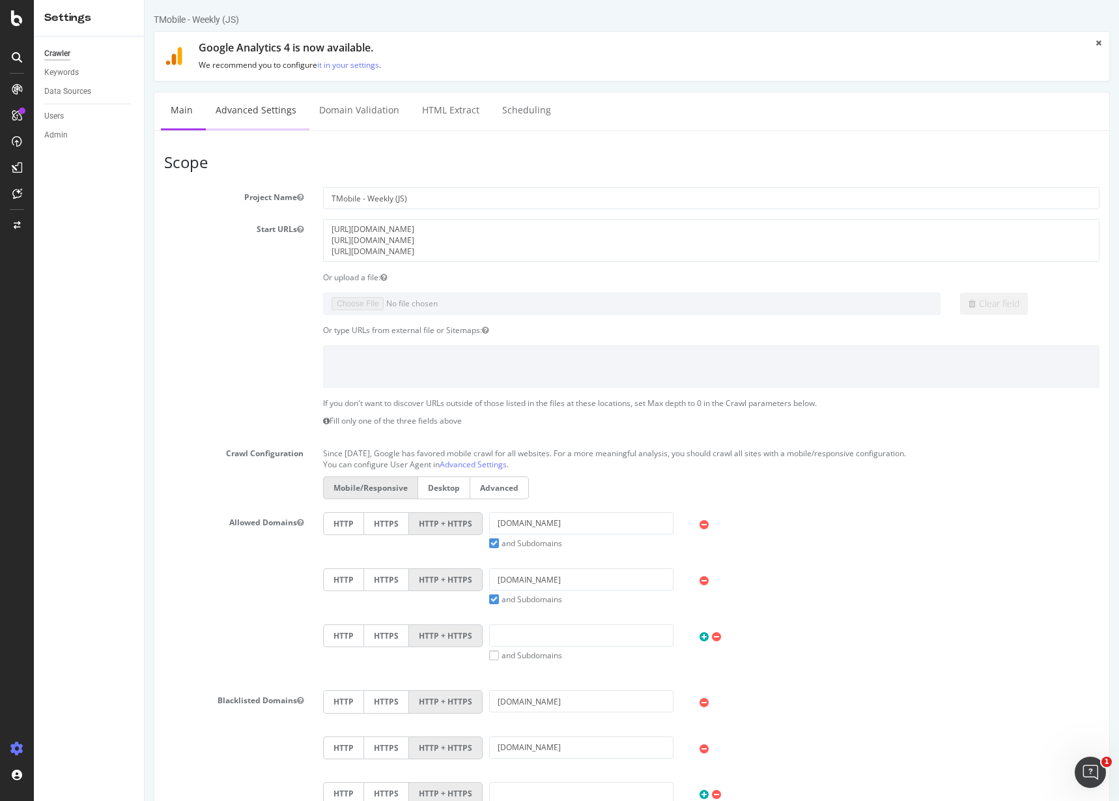
click at [265, 104] on link "Advanced Settings" at bounding box center [256, 111] width 100 height 36
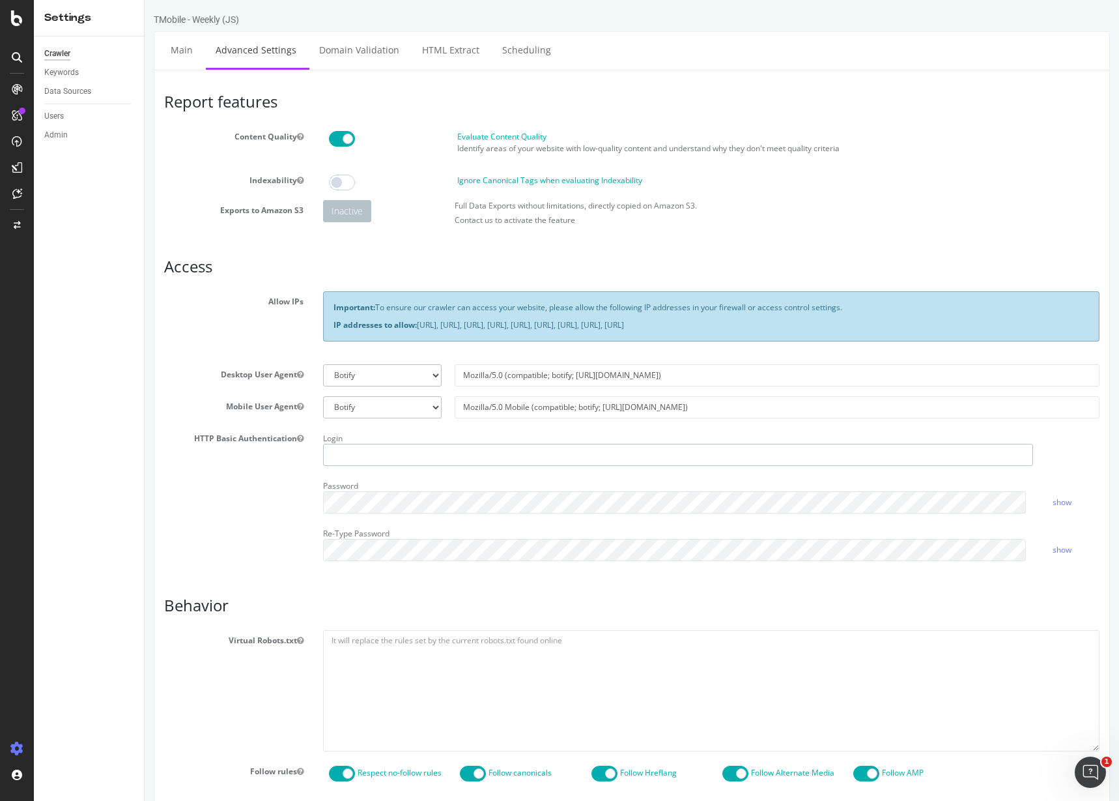
type input "[PERSON_NAME][EMAIL_ADDRESS][DOMAIN_NAME]"
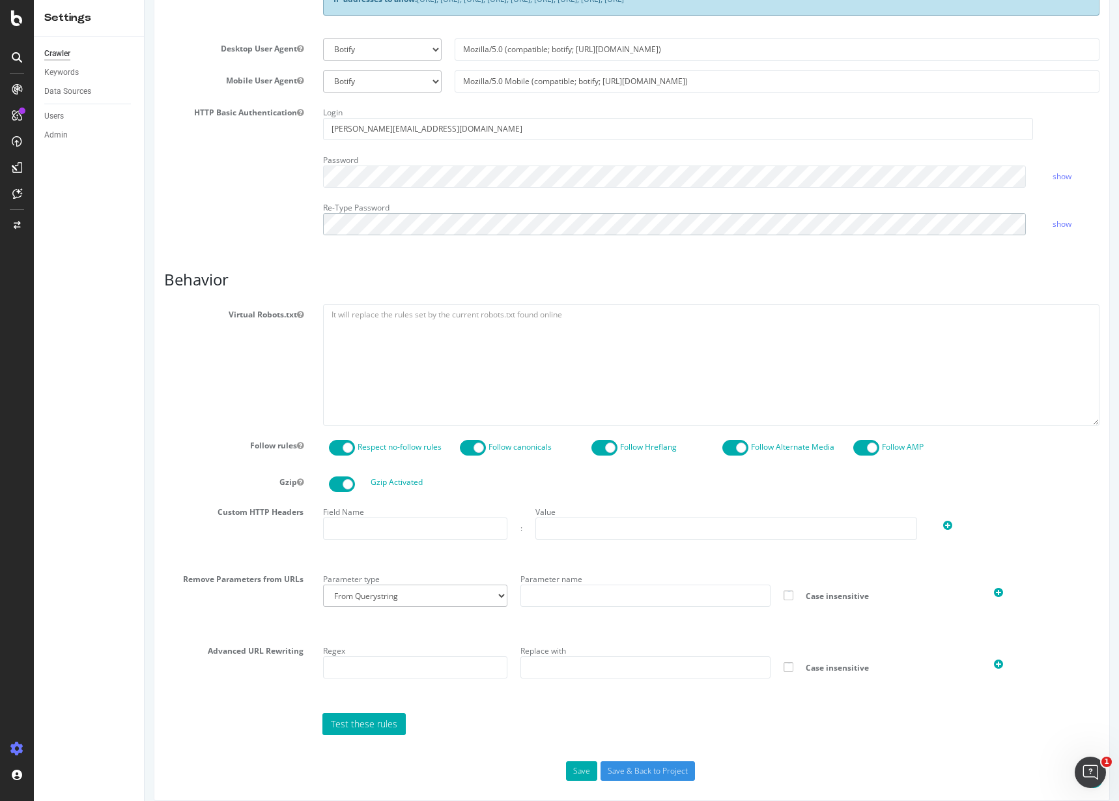
scroll to position [339, 0]
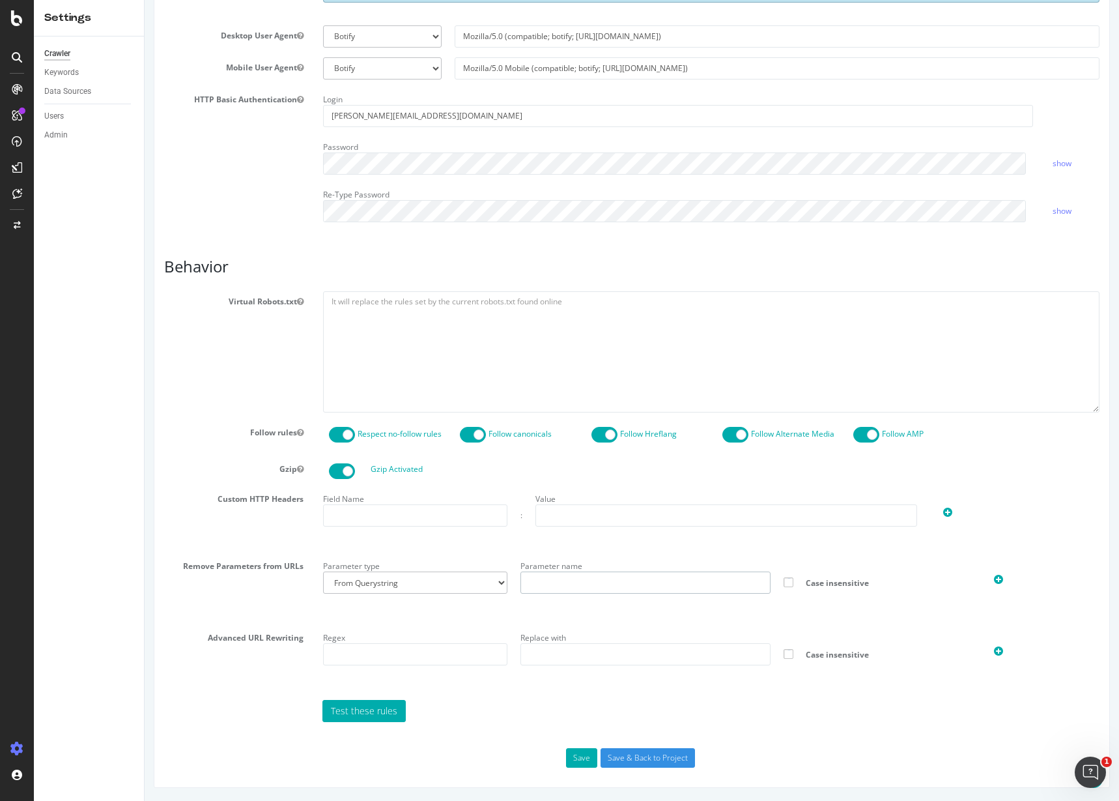
click at [565, 586] on input "text" at bounding box center [646, 582] width 250 height 22
type input "sort"
click at [994, 575] on icon at bounding box center [998, 579] width 9 height 11
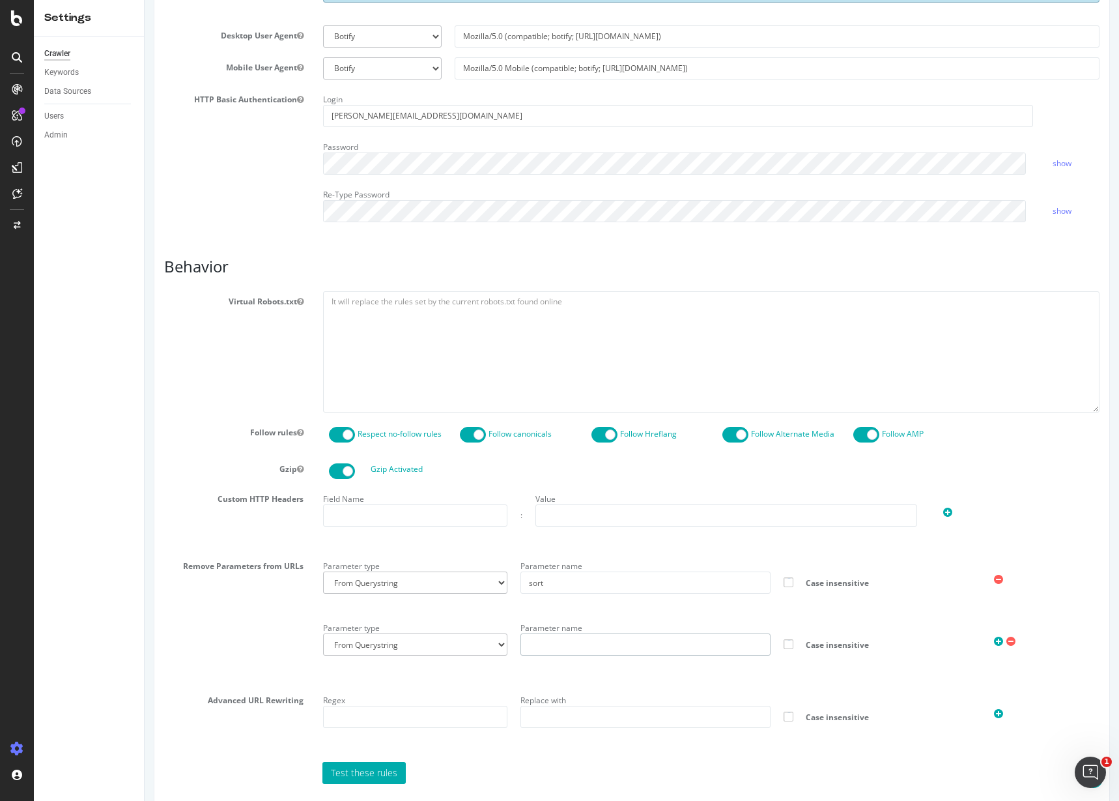
click at [596, 641] on input "text" at bounding box center [646, 644] width 250 height 22
type input "lat"
click at [994, 642] on icon at bounding box center [998, 641] width 9 height 11
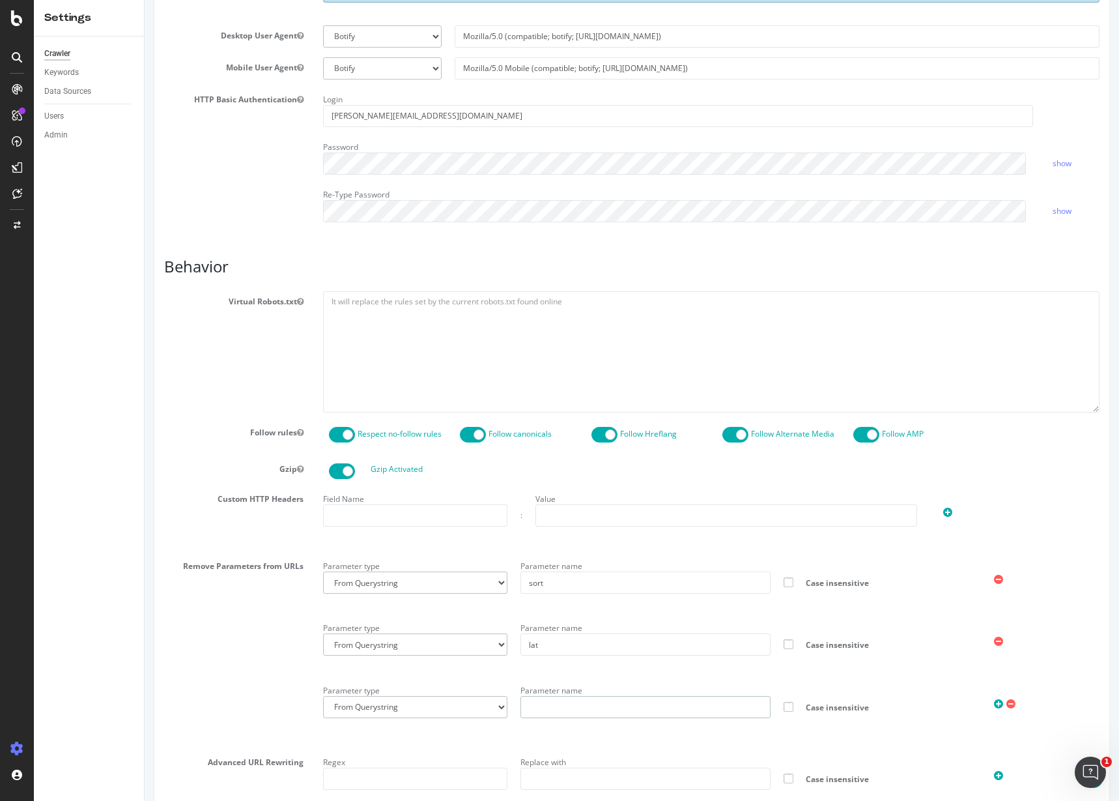
click at [652, 711] on input "text" at bounding box center [646, 707] width 250 height 22
type input "lon"
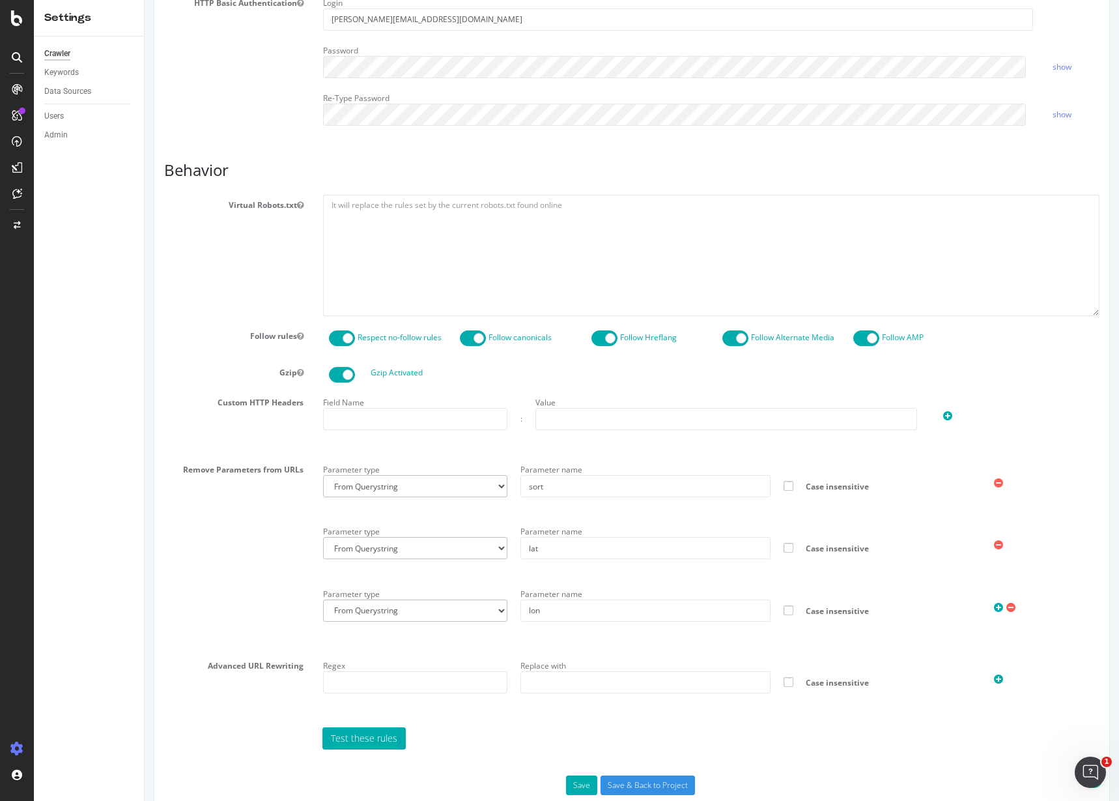
scroll to position [463, 0]
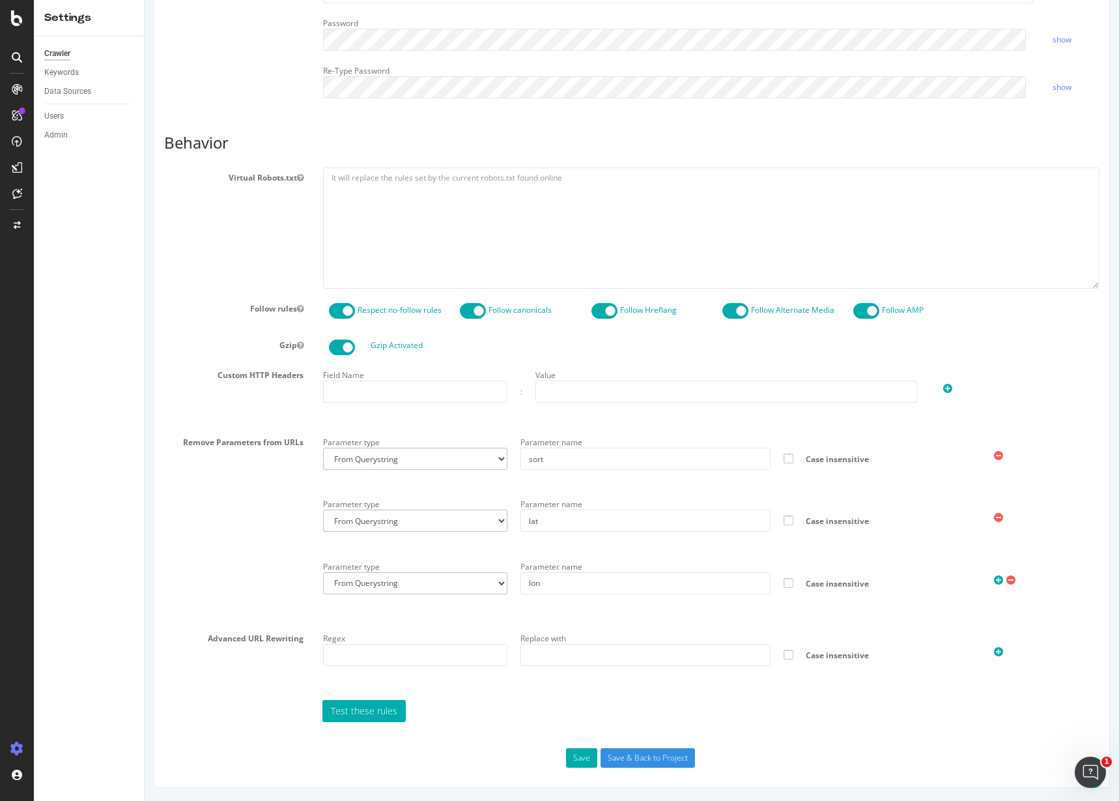
click at [994, 580] on icon at bounding box center [998, 580] width 9 height 11
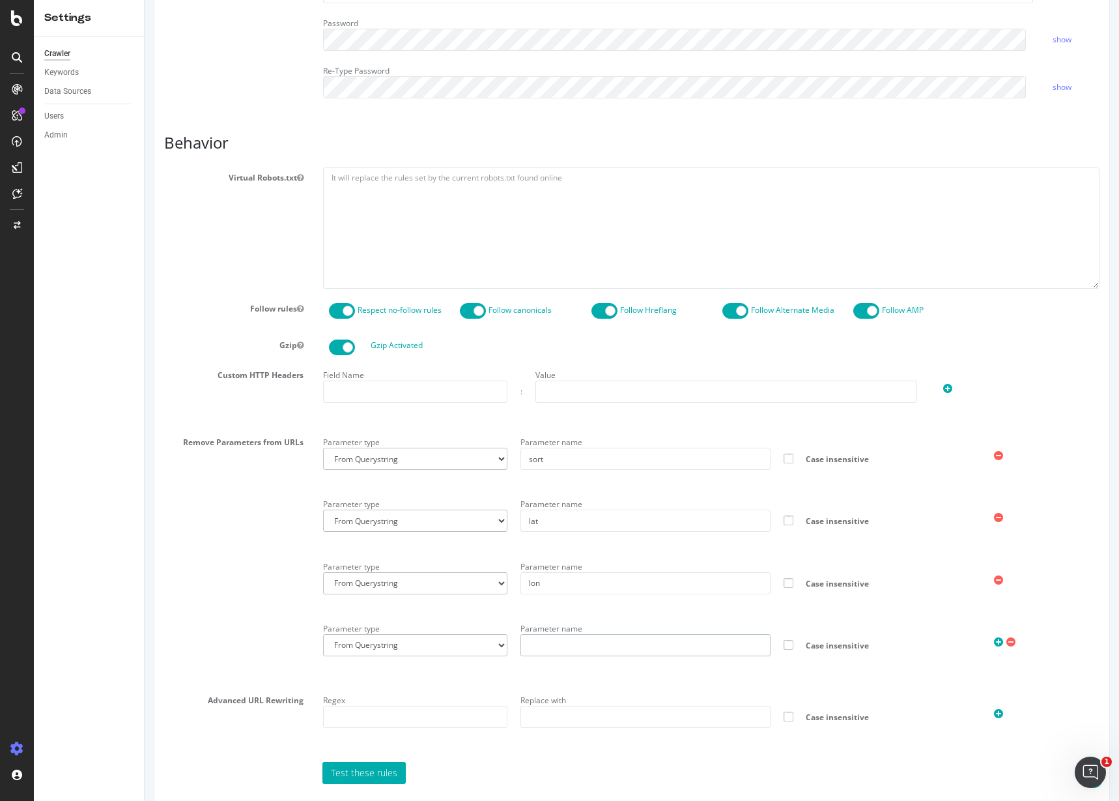
click at [581, 648] on input "text" at bounding box center [646, 645] width 250 height 22
type input "INTNAV"
drag, startPoint x: 464, startPoint y: 630, endPoint x: 451, endPoint y: 681, distance: 52.5
click at [461, 640] on div "Parameter type From Querystring From Semicolon" at bounding box center [415, 637] width 197 height 38
click at [454, 642] on select "From Querystring From Semicolon" at bounding box center [415, 645] width 184 height 22
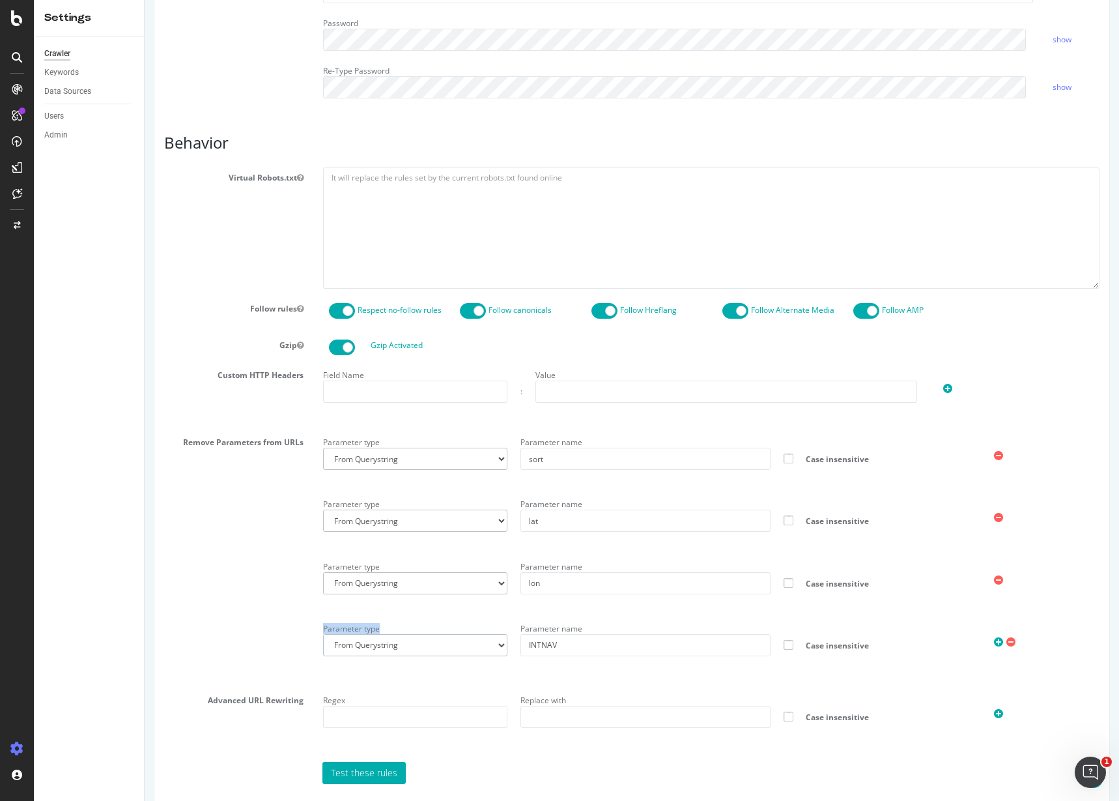
click at [454, 642] on select "From Querystring From Semicolon" at bounding box center [415, 645] width 184 height 22
click at [1007, 643] on icon at bounding box center [1011, 642] width 9 height 11
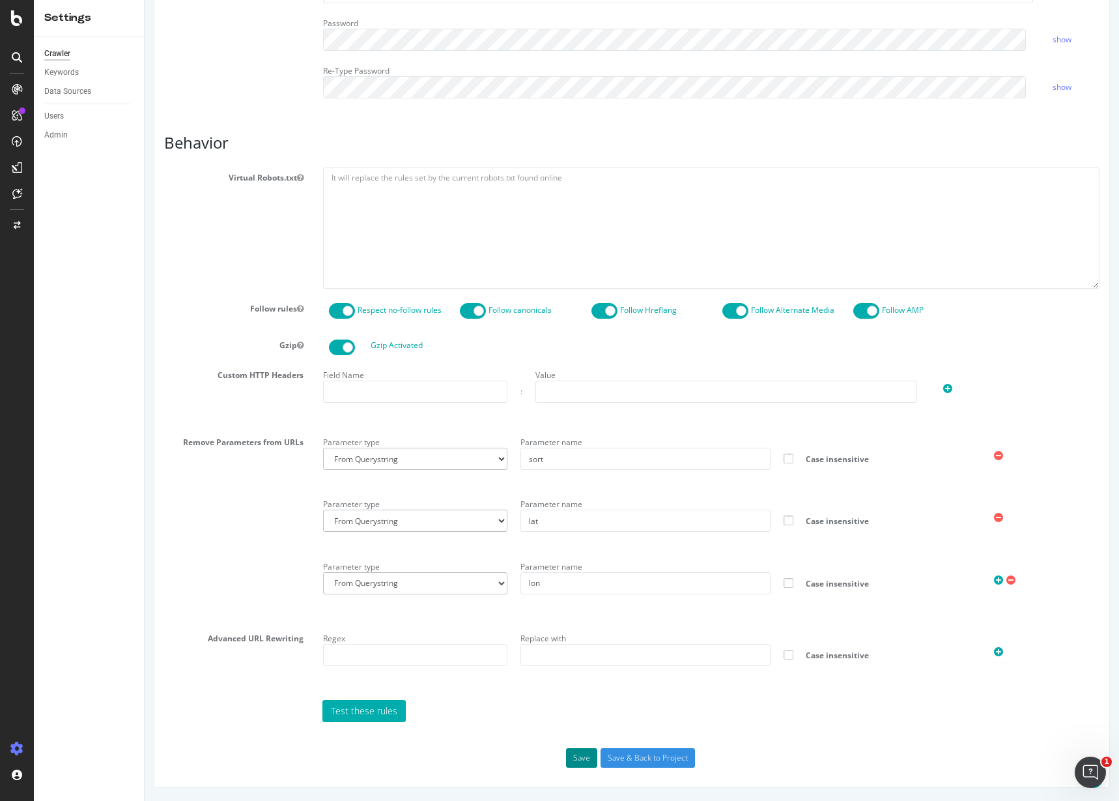
click at [580, 763] on button "Save" at bounding box center [581, 758] width 31 height 20
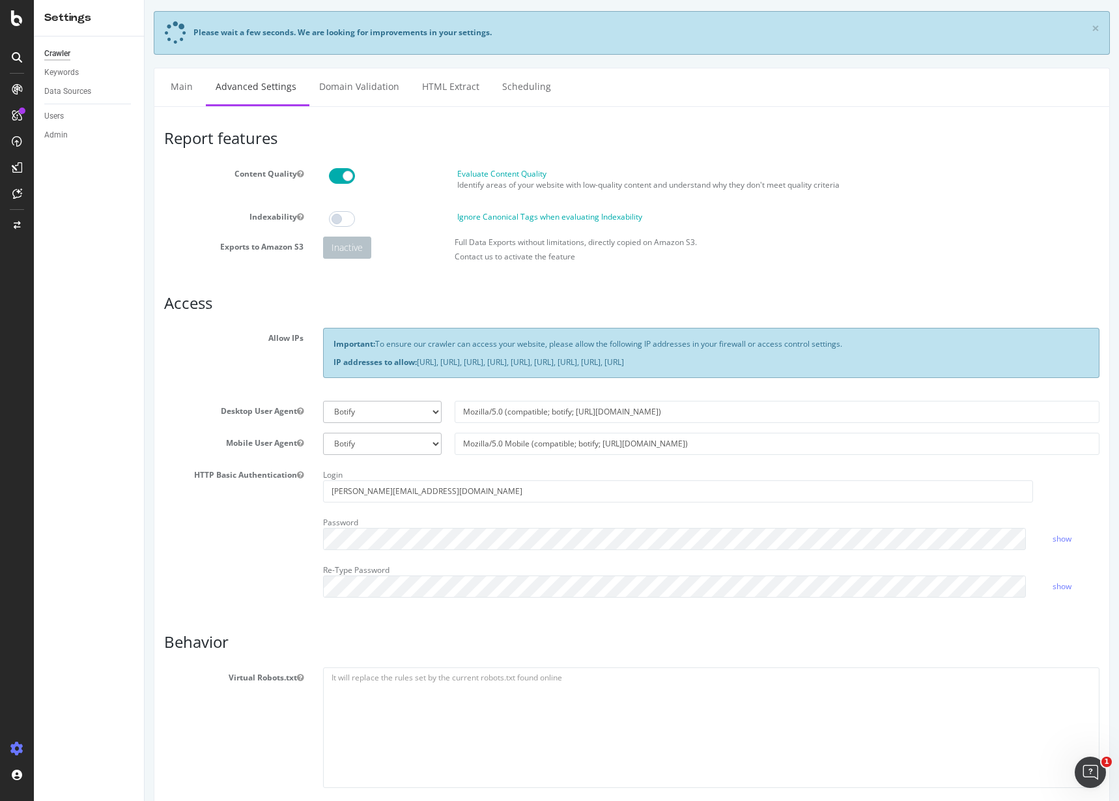
scroll to position [0, 0]
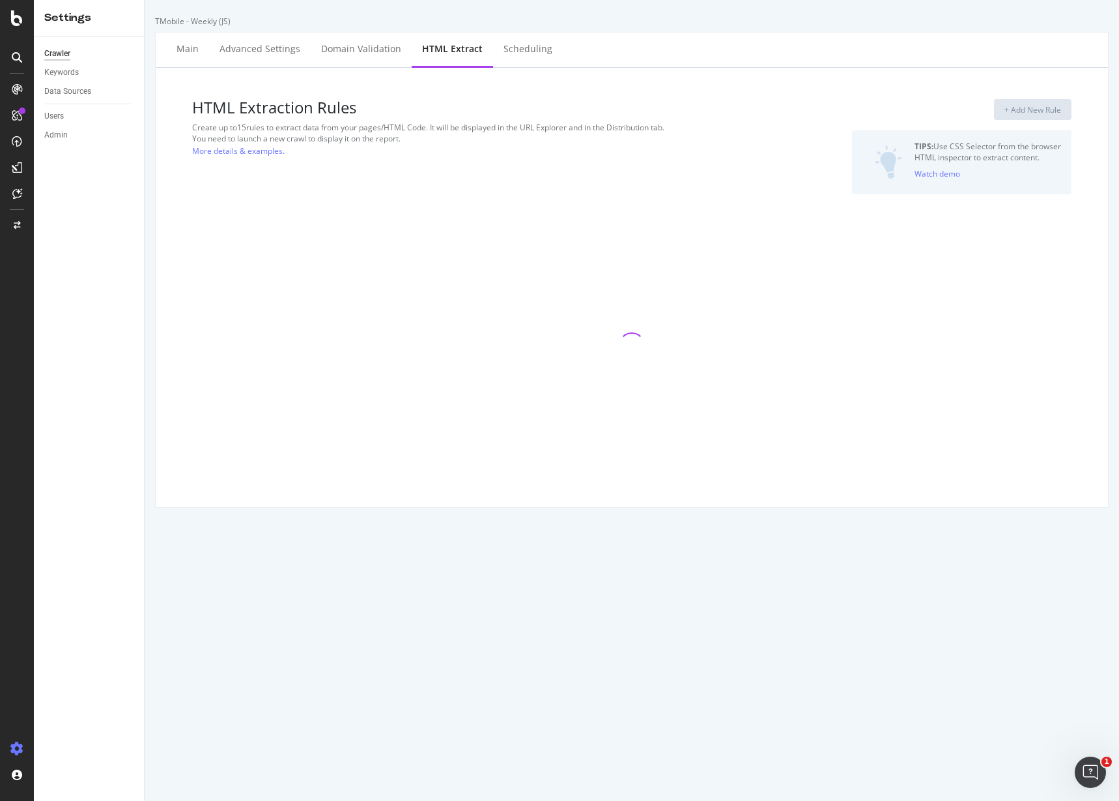
select select "count"
select select "exist"
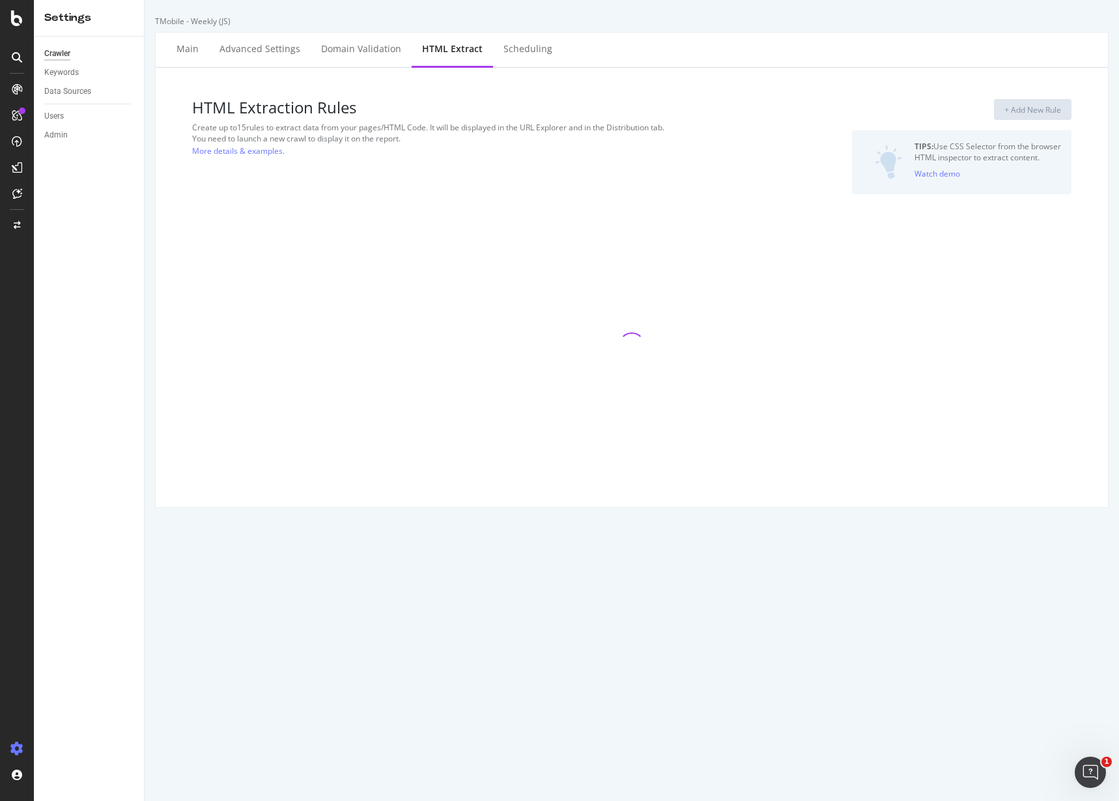
select select "exist"
select select "count"
select select "exist"
select select "count"
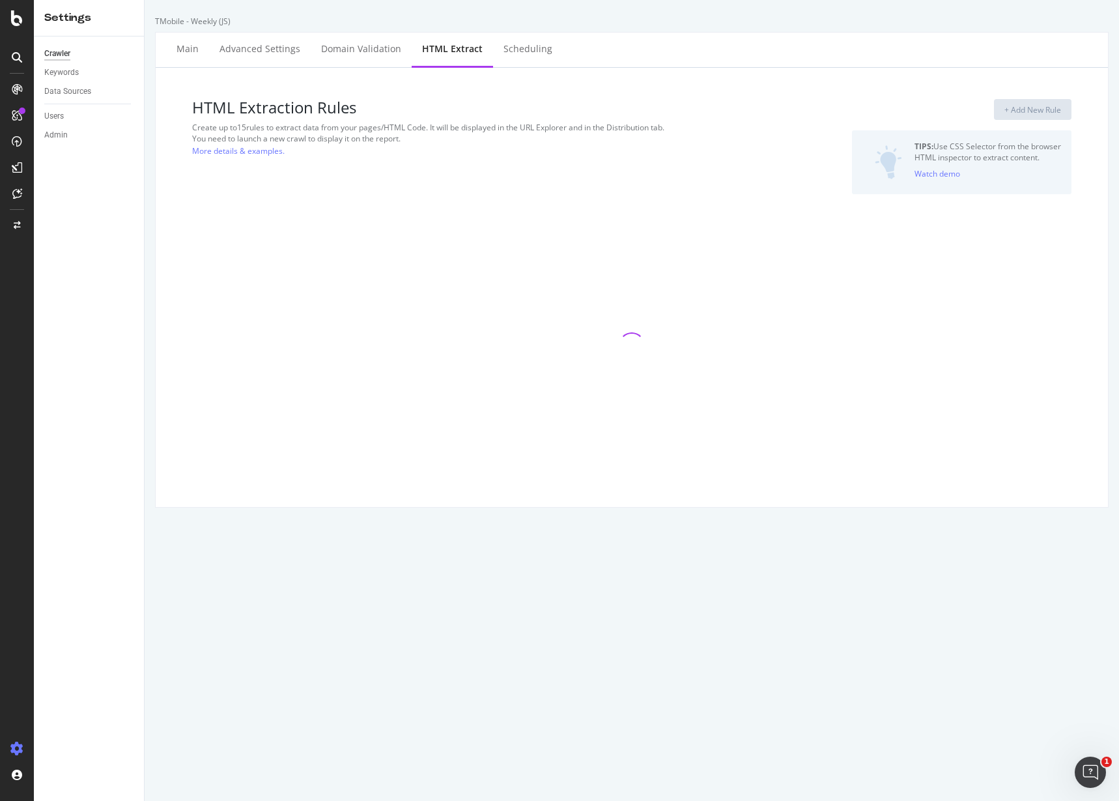
select select "count"
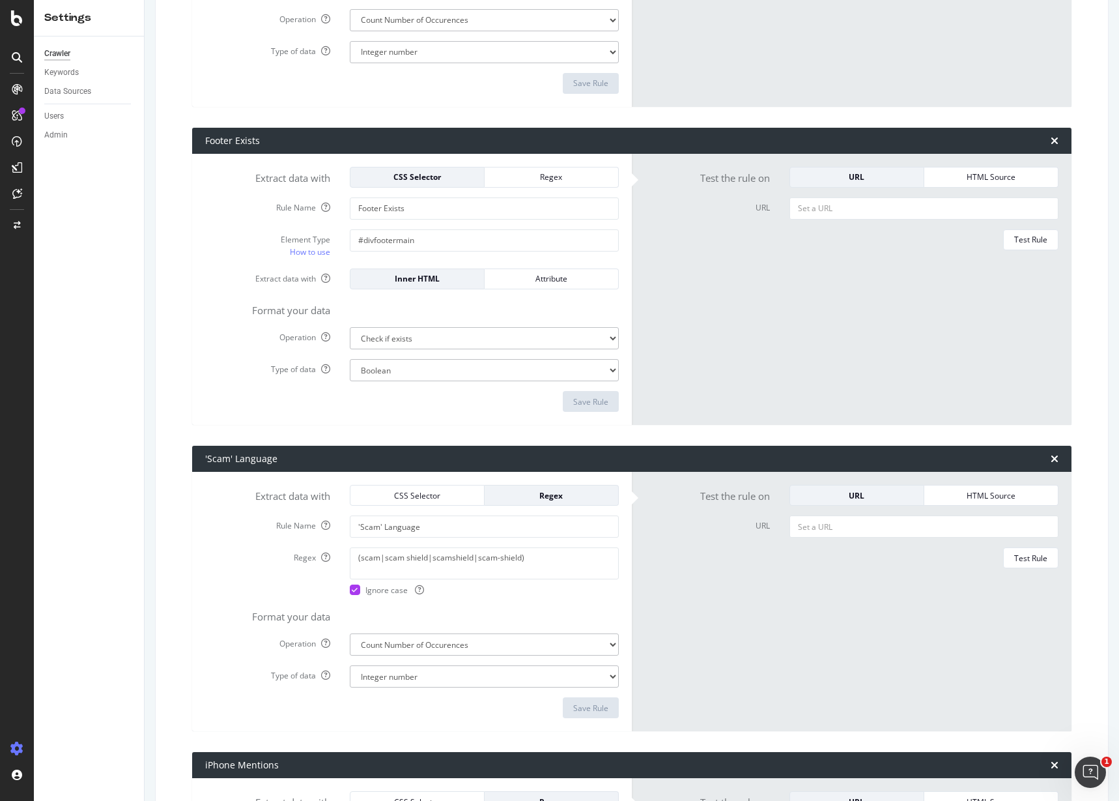
scroll to position [2923, 0]
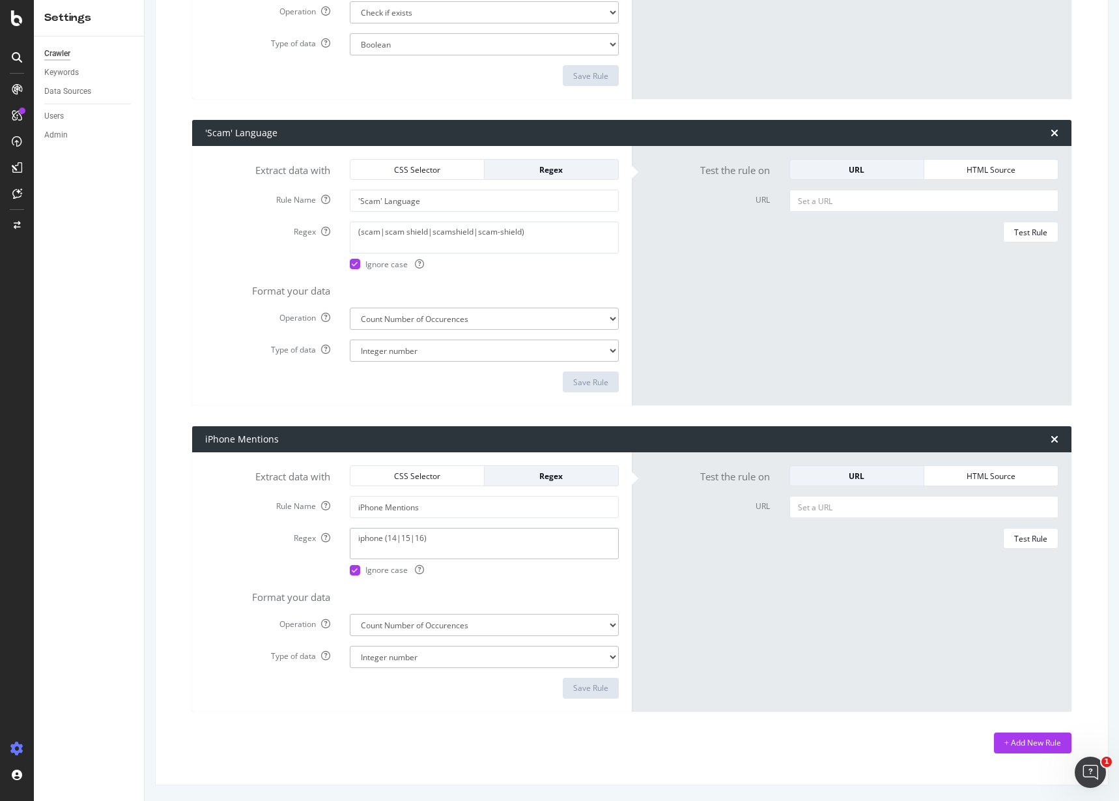
click at [422, 537] on textarea "iphone (14|15|16)" at bounding box center [484, 543] width 269 height 31
type textarea "iphone (14|15|16|17)"
click at [605, 692] on button "Save Rule" at bounding box center [591, 688] width 56 height 21
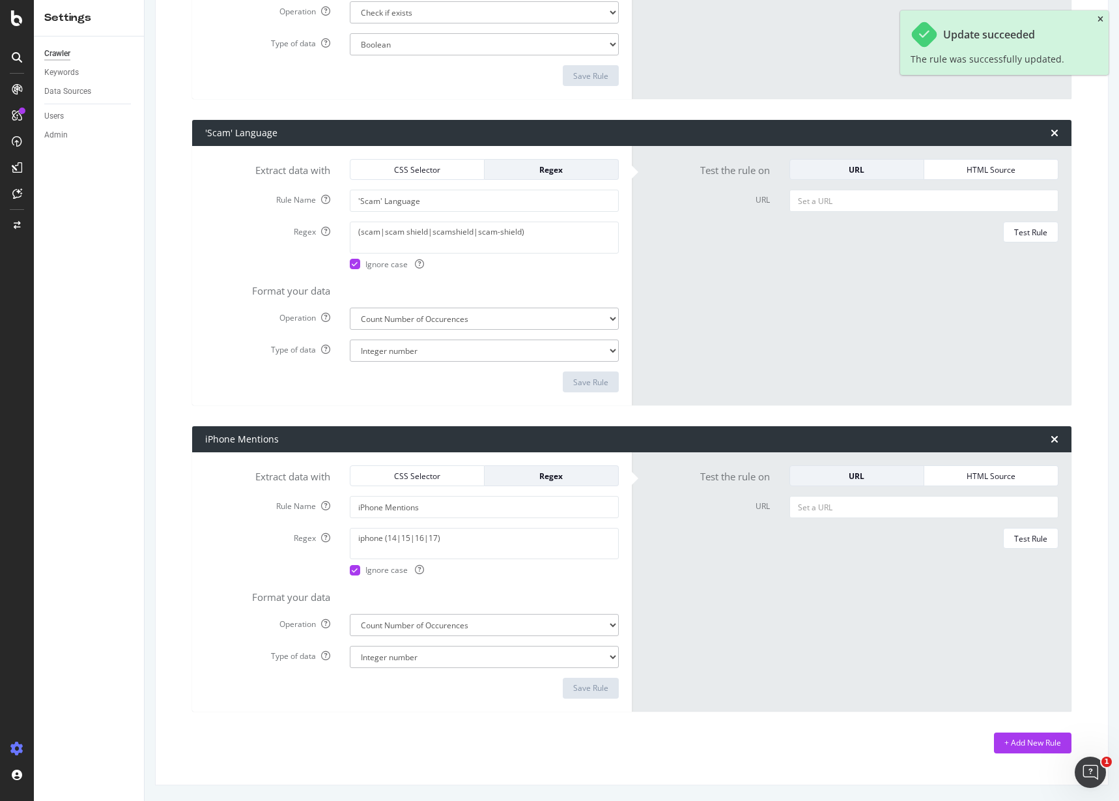
click at [1102, 20] on icon "close toast" at bounding box center [1101, 20] width 6 height 8
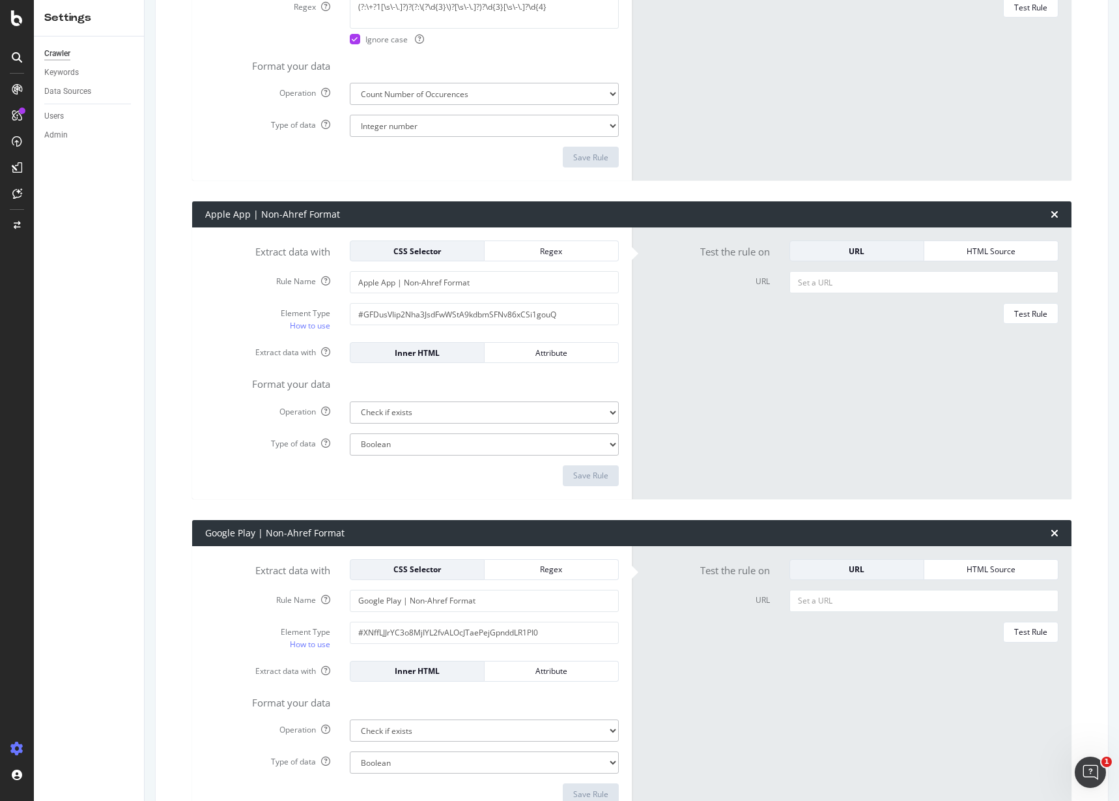
scroll to position [513, 0]
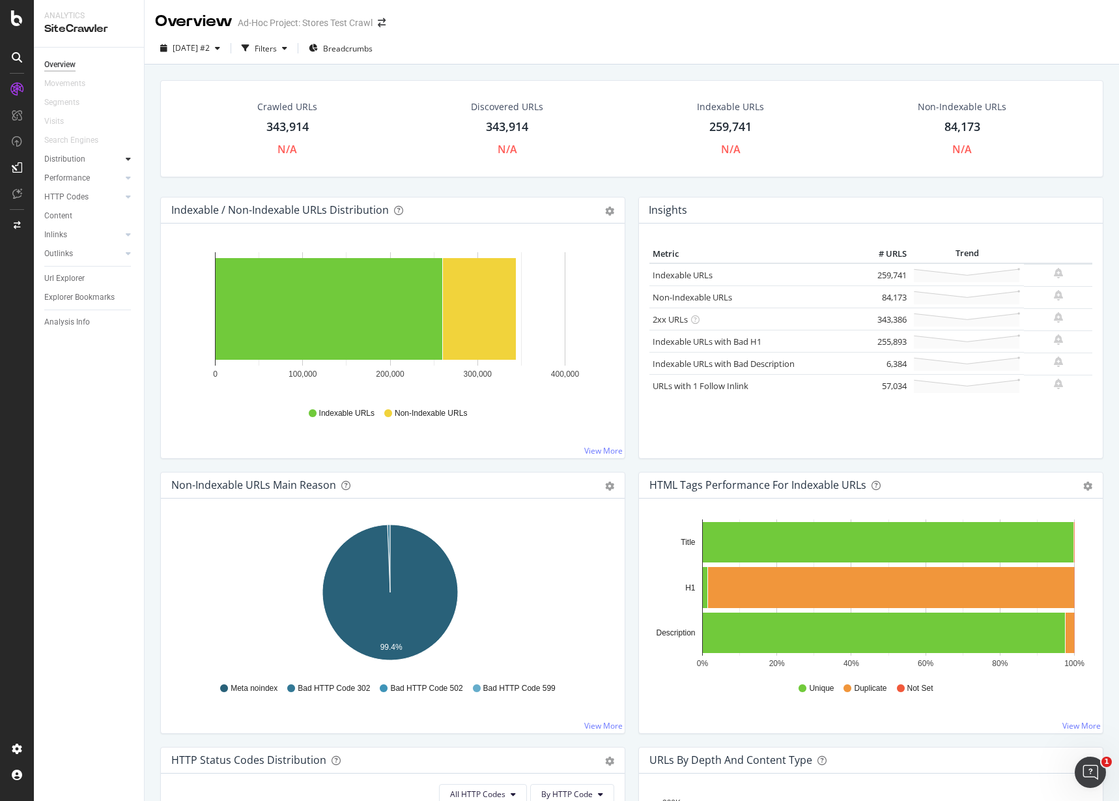
click at [132, 162] on div at bounding box center [128, 158] width 13 height 13
click at [132, 160] on div at bounding box center [128, 158] width 13 height 13
click at [127, 180] on icon at bounding box center [128, 178] width 5 height 8
click at [64, 323] on div "Analysis Info" at bounding box center [67, 322] width 46 height 14
